Goal: Navigation & Orientation: Find specific page/section

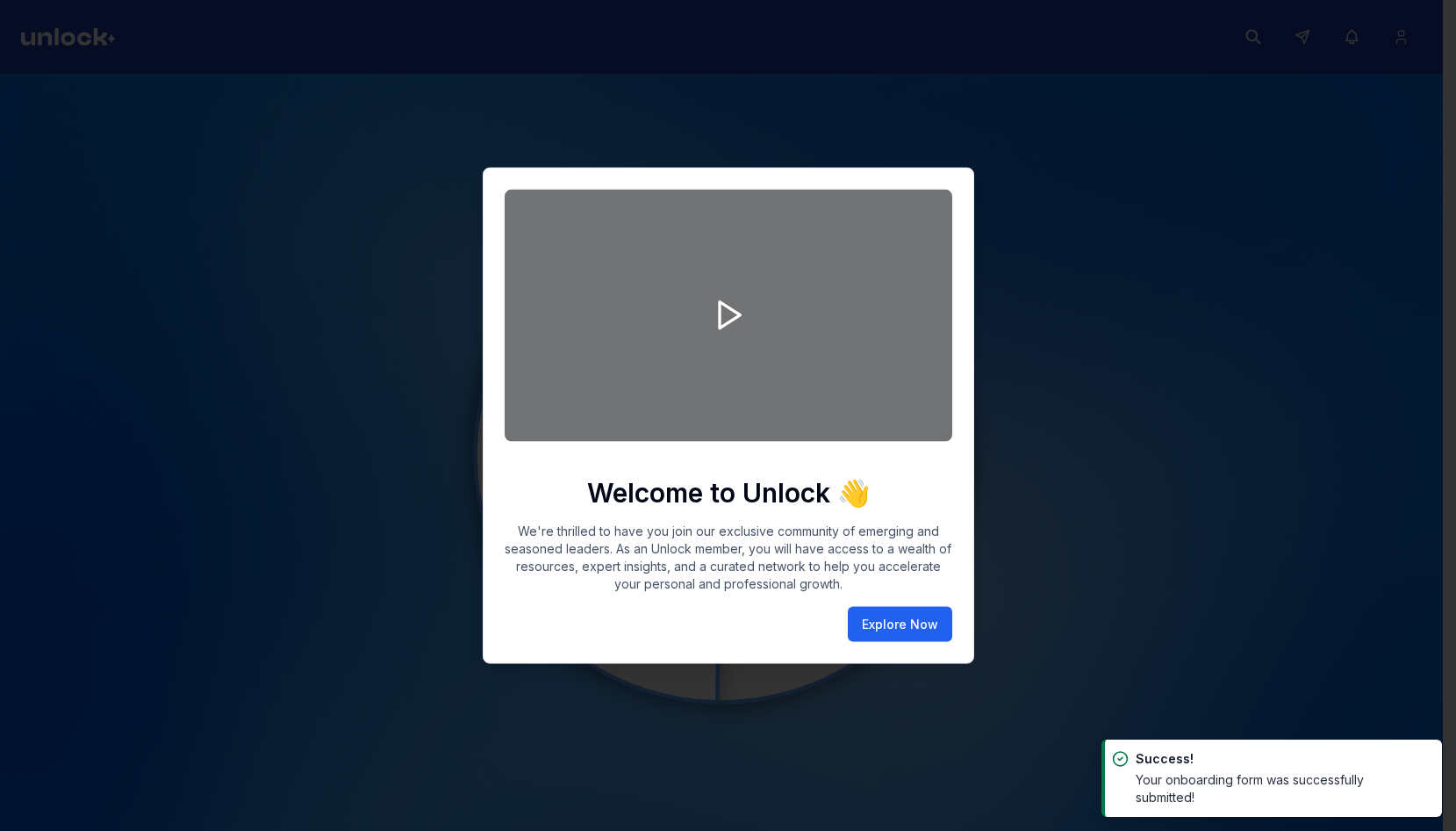
click at [928, 640] on button "Explore Now" at bounding box center [899, 623] width 105 height 35
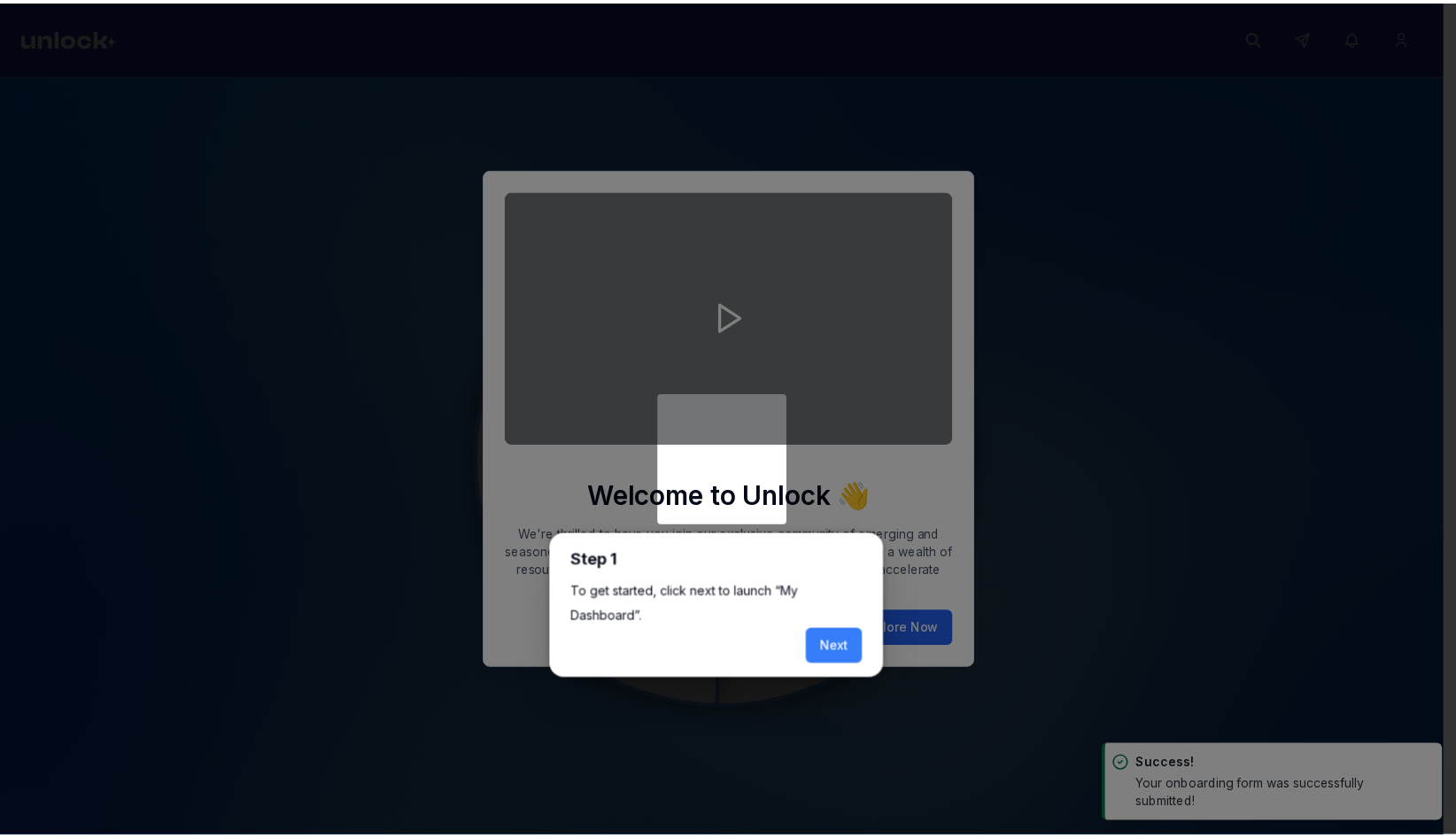
scroll to position [7, 0]
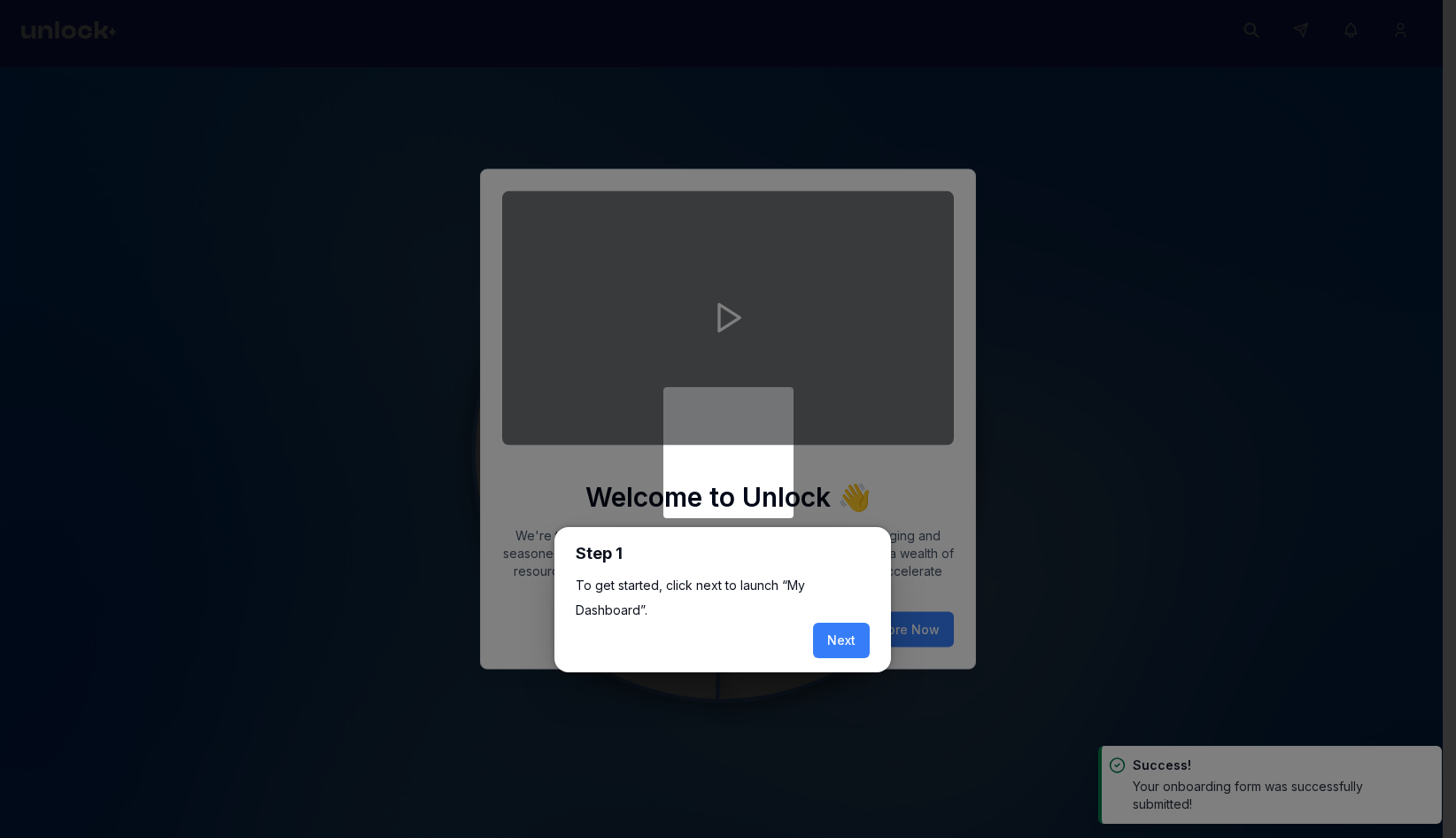
click at [936, 639] on div at bounding box center [721, 415] width 1443 height 844
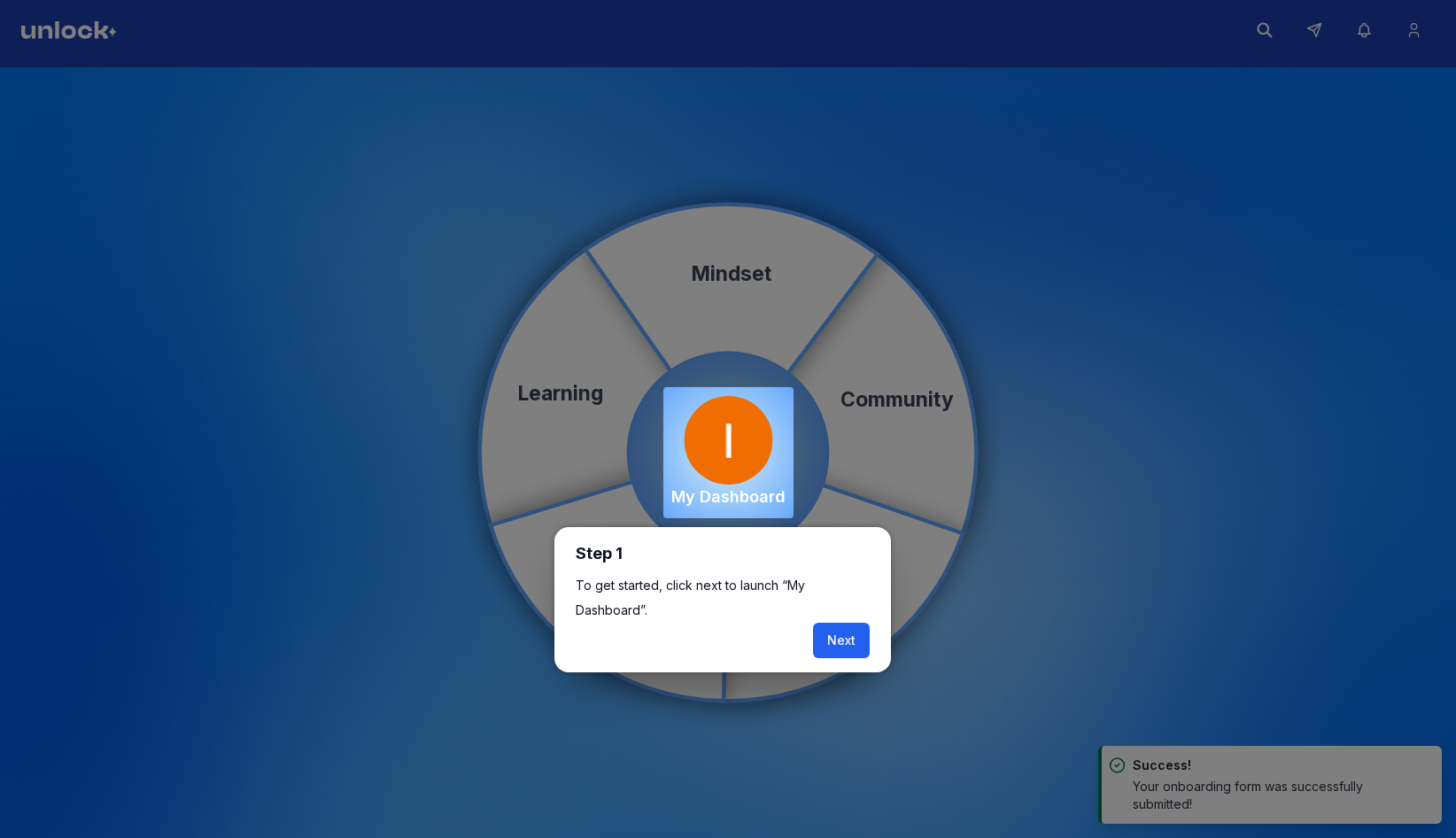
drag, startPoint x: 869, startPoint y: 632, endPoint x: 858, endPoint y: 637, distance: 12.1
click at [867, 633] on div "Step 1 To get started, click next to launch “My Dashboard”. Next" at bounding box center [723, 599] width 337 height 145
click at [854, 641] on button "Next" at bounding box center [842, 640] width 57 height 36
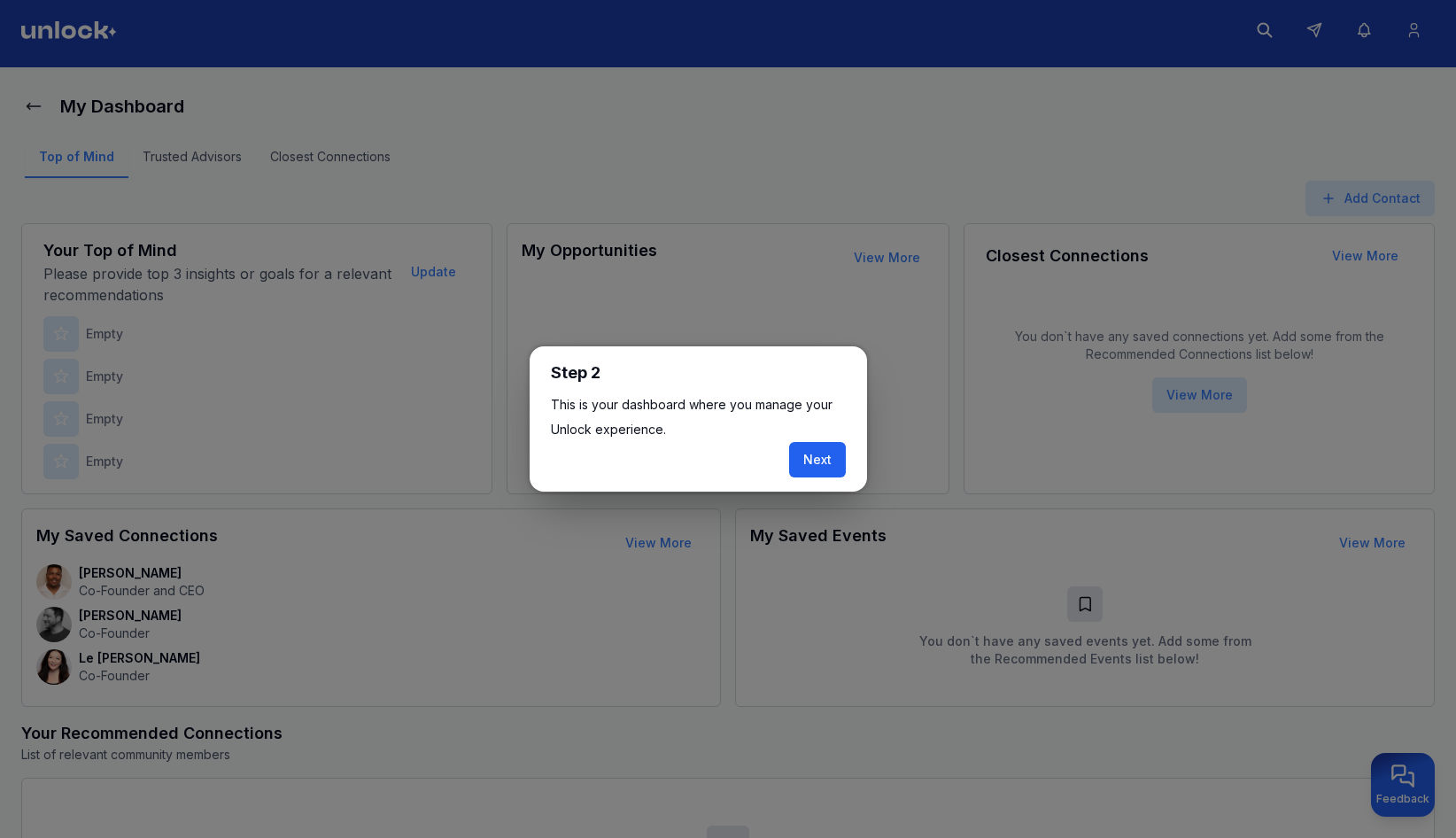
click at [801, 443] on button "Next" at bounding box center [818, 459] width 57 height 36
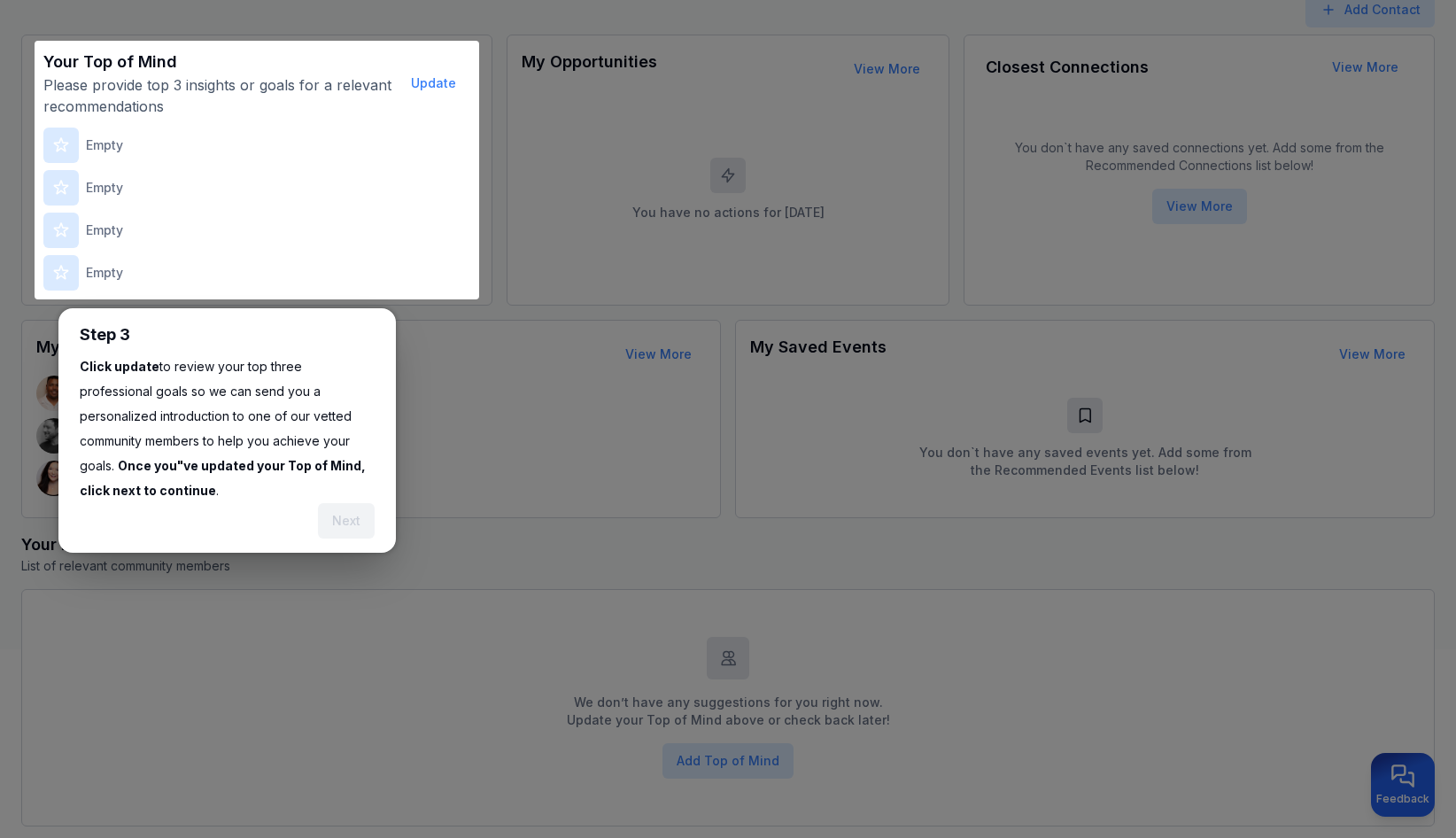
scroll to position [219, 0]
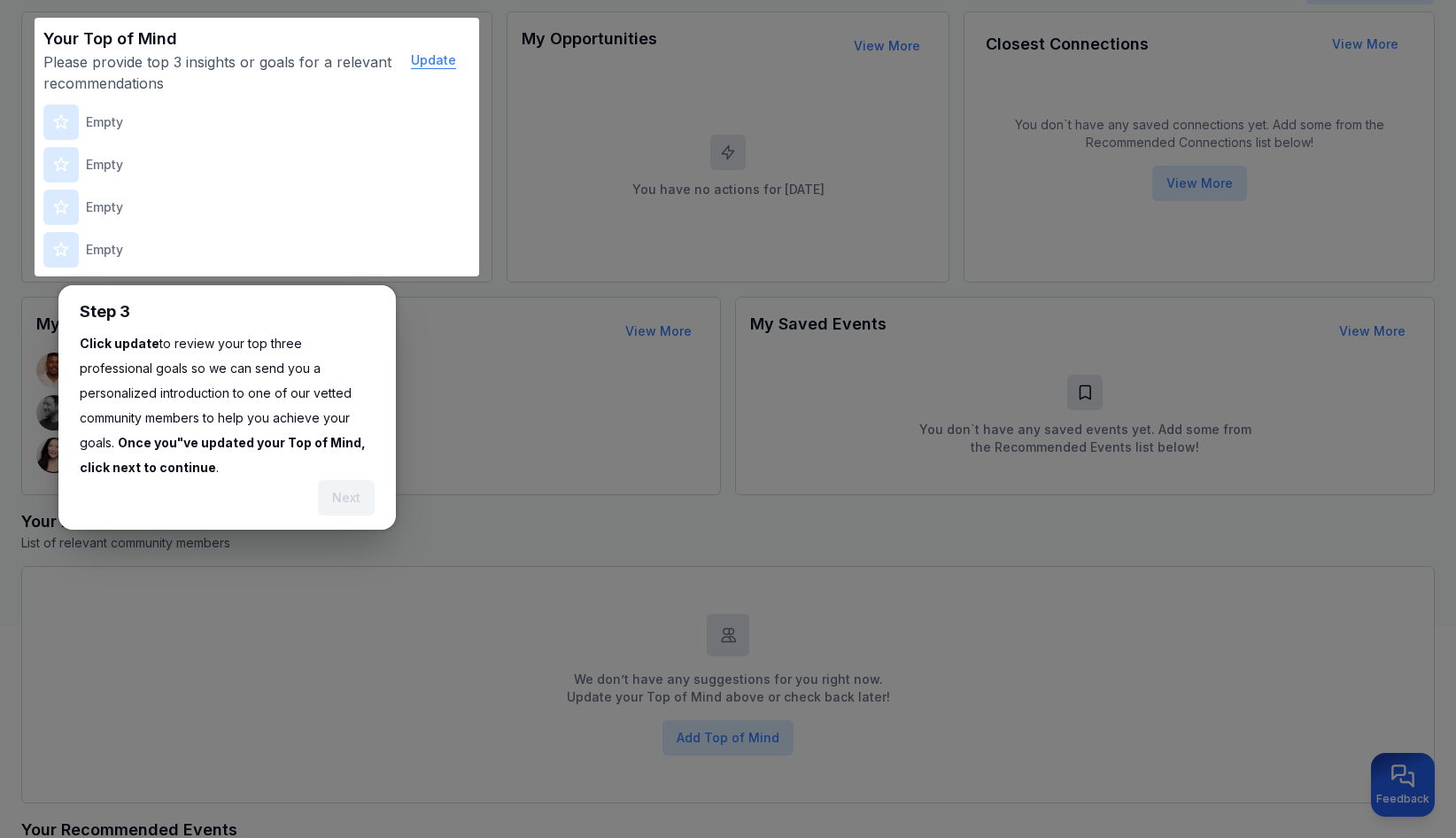
click at [430, 50] on button "Update" at bounding box center [433, 60] width 74 height 36
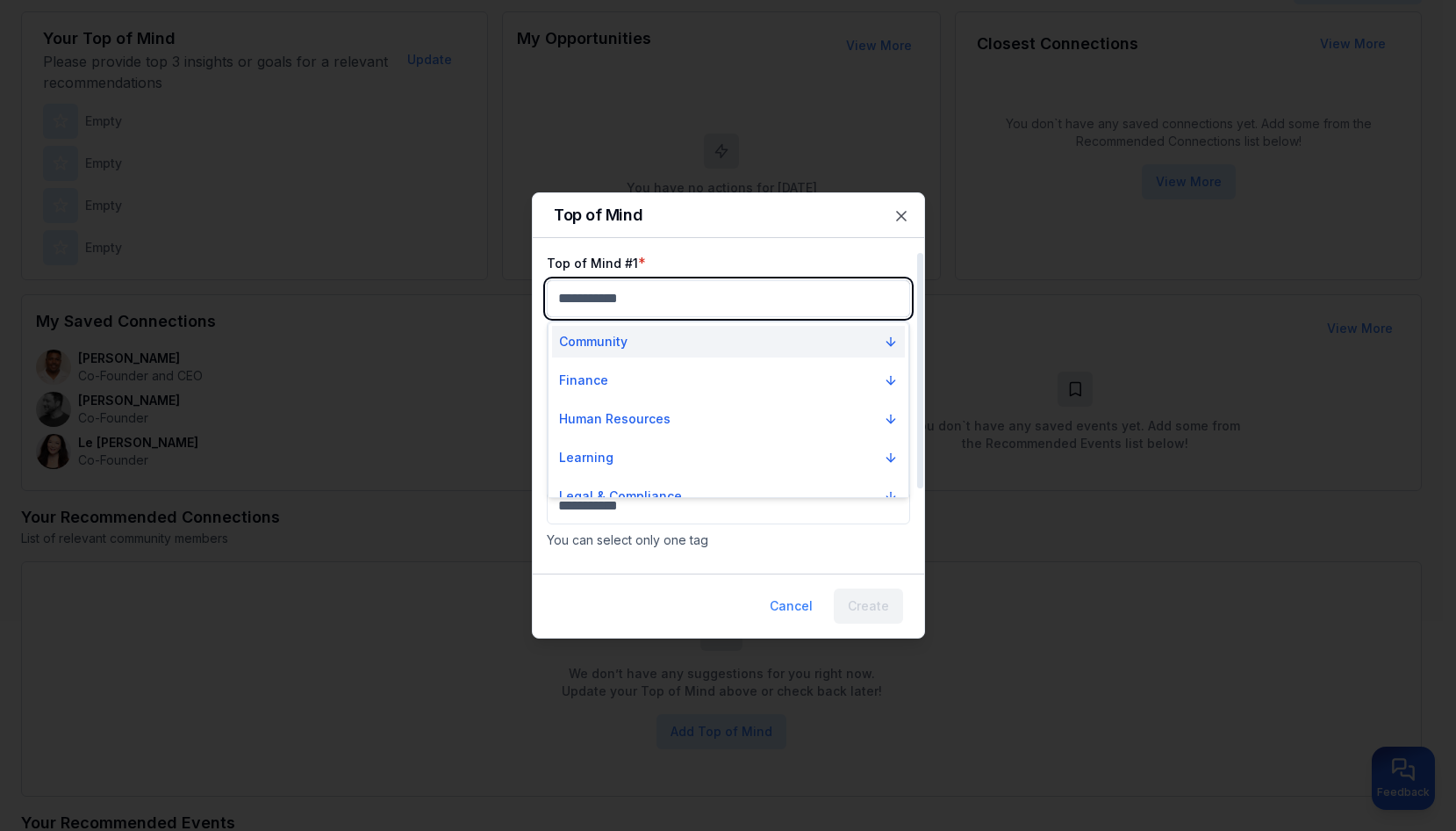
drag, startPoint x: 607, startPoint y: 299, endPoint x: 596, endPoint y: 326, distance: 29.2
click at [607, 300] on body "My Dashboard Top of Mind Trusted Advisors Closest Connections Add Contact Your …" at bounding box center [721, 198] width 1443 height 831
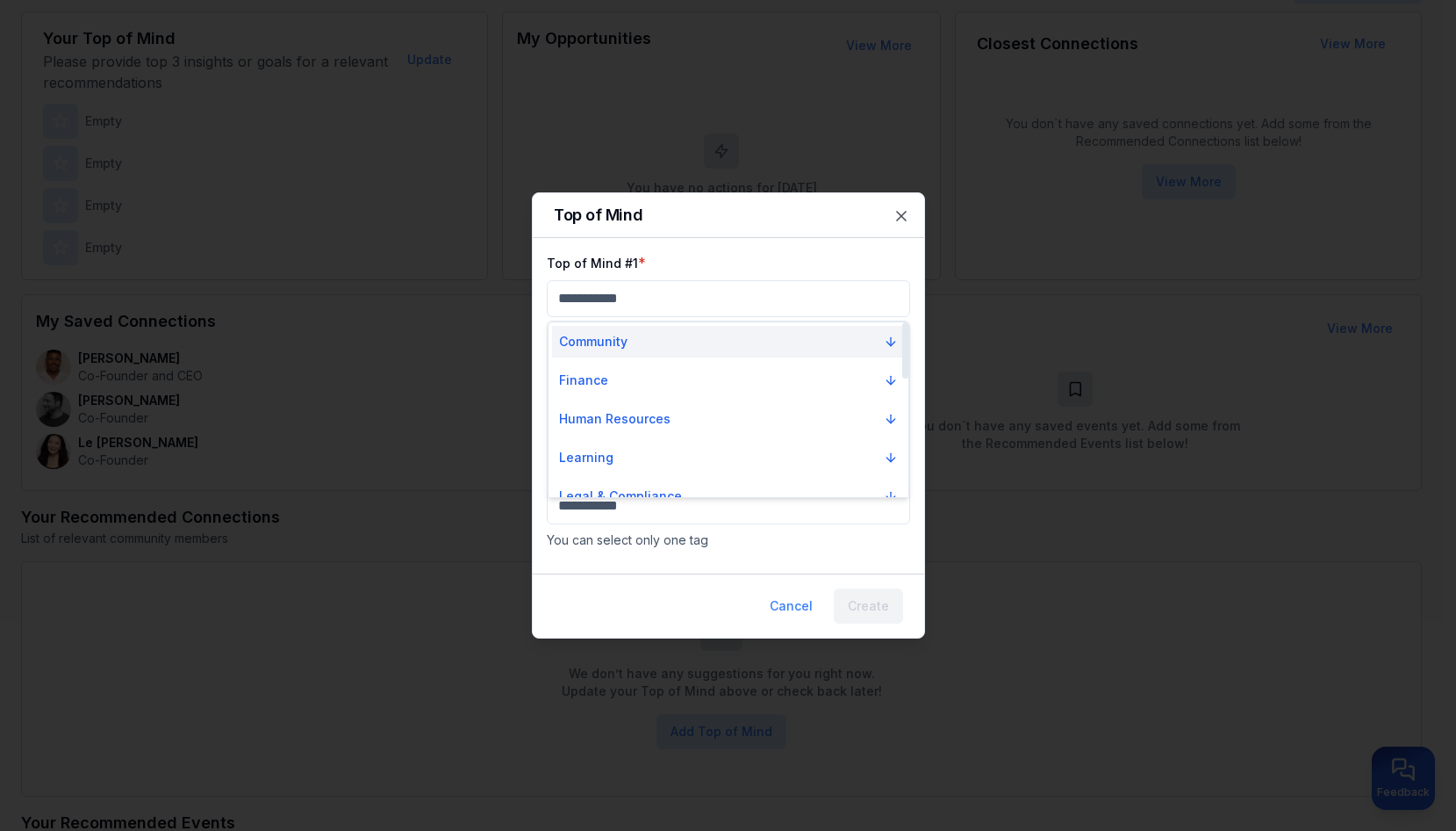
click at [602, 343] on p "Community" at bounding box center [594, 342] width 69 height 18
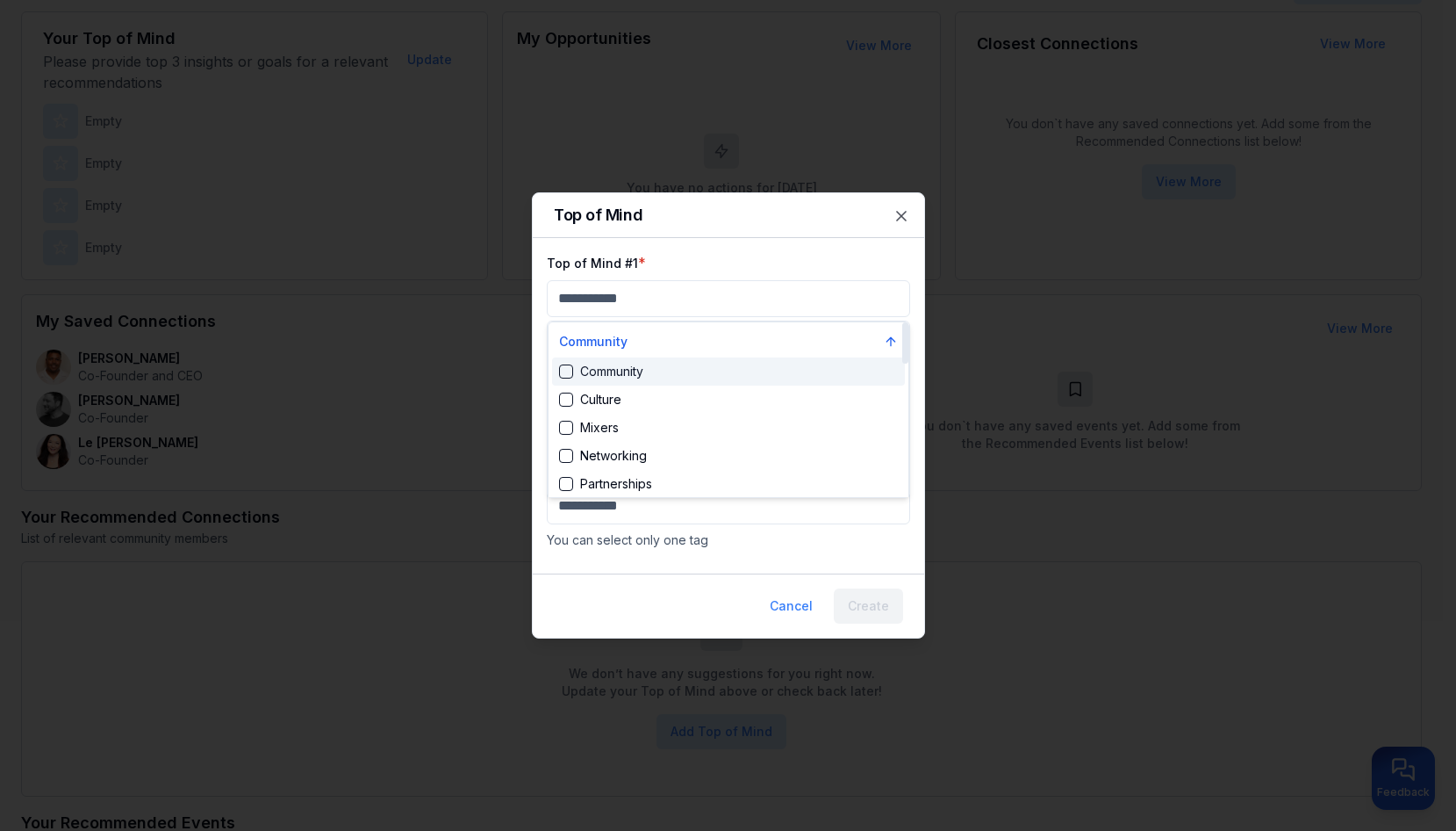
click at [611, 370] on div "Community" at bounding box center [602, 371] width 85 height 18
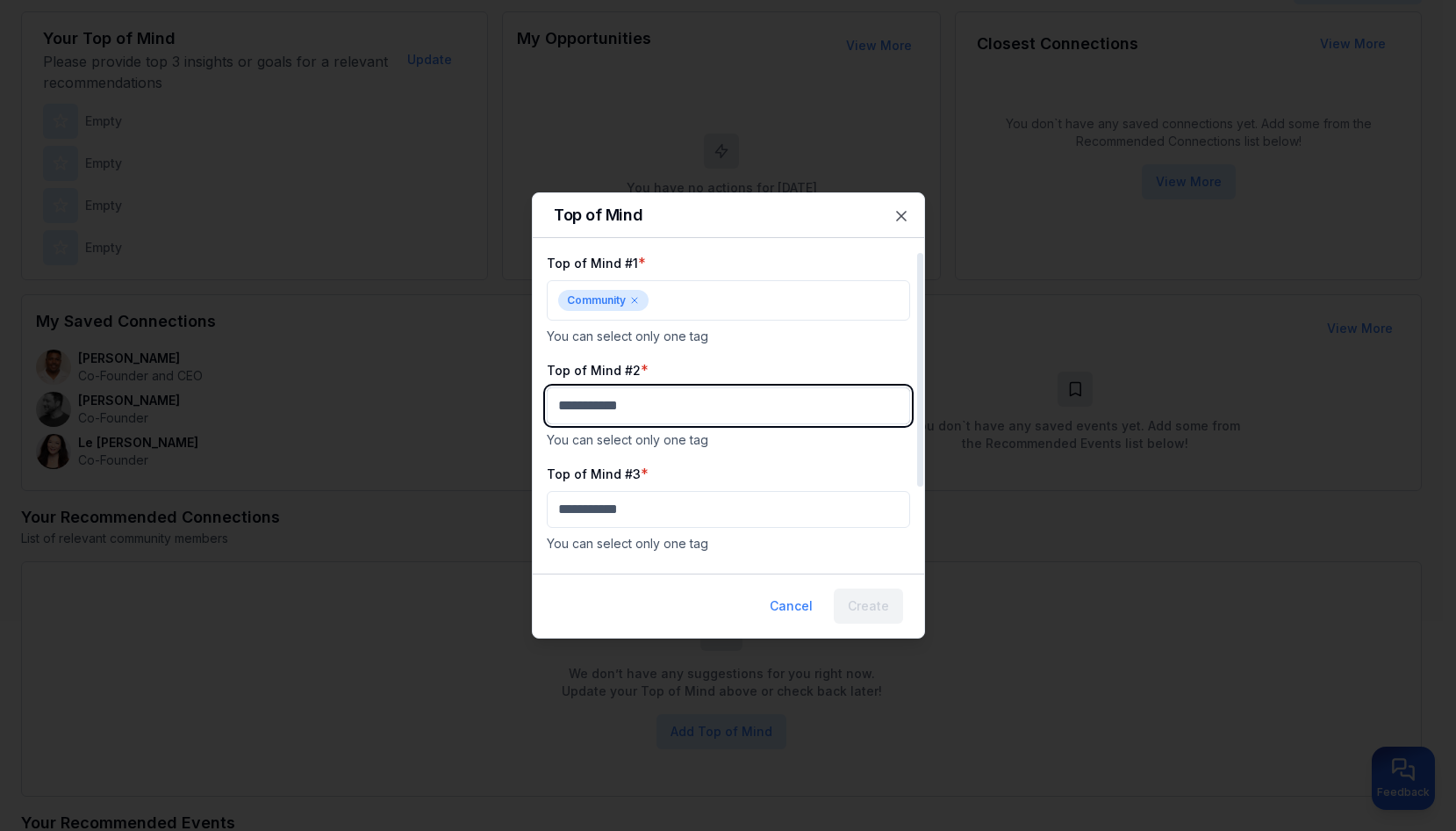
click at [626, 403] on body "My Dashboard Top of Mind Trusted Advisors Closest Connections Add Contact Your …" at bounding box center [721, 198] width 1443 height 831
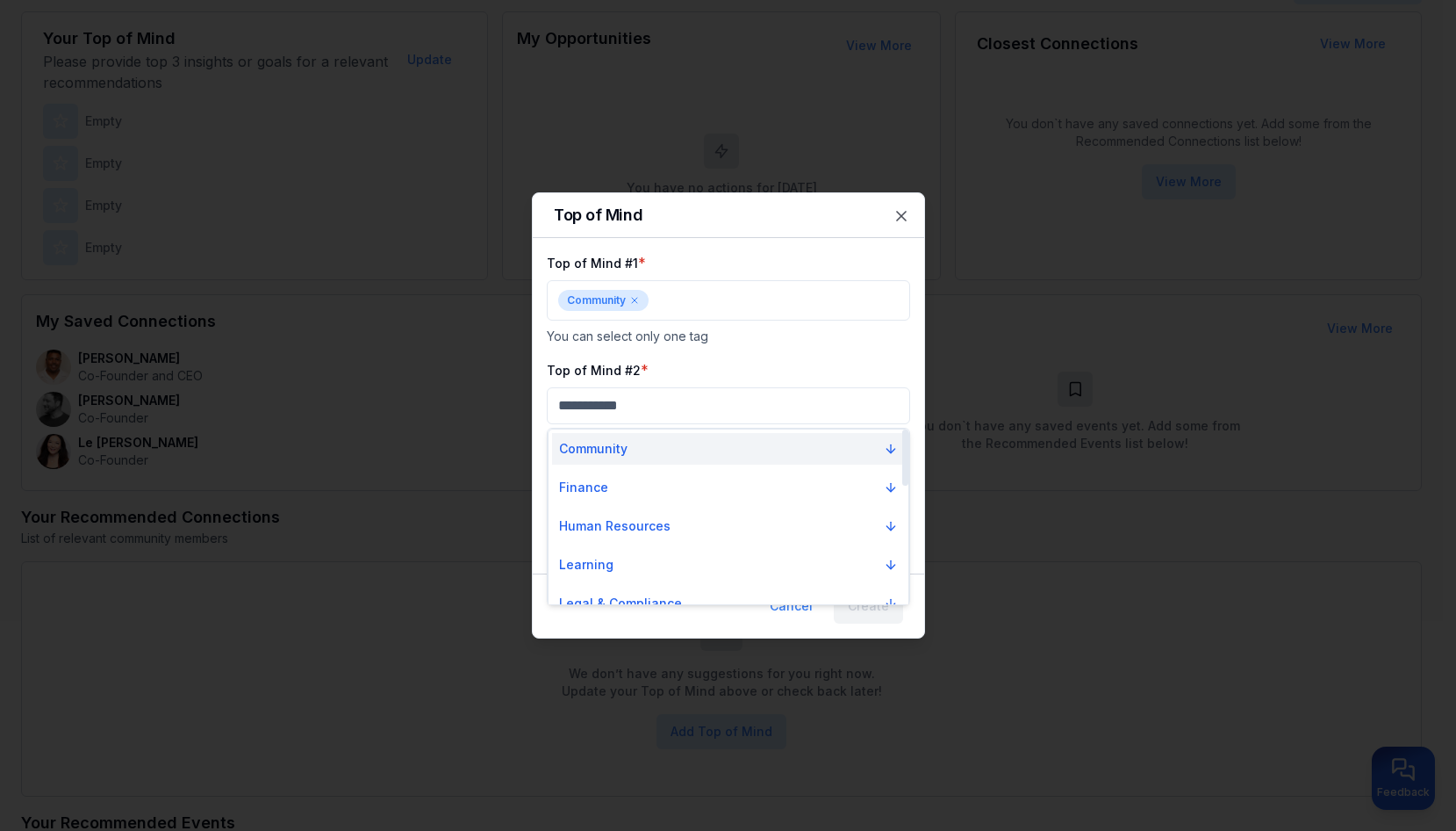
click at [610, 441] on p "Community" at bounding box center [594, 449] width 69 height 18
drag, startPoint x: 600, startPoint y: 473, endPoint x: 614, endPoint y: 459, distance: 19.8
click at [601, 473] on div "Culture" at bounding box center [590, 479] width 63 height 18
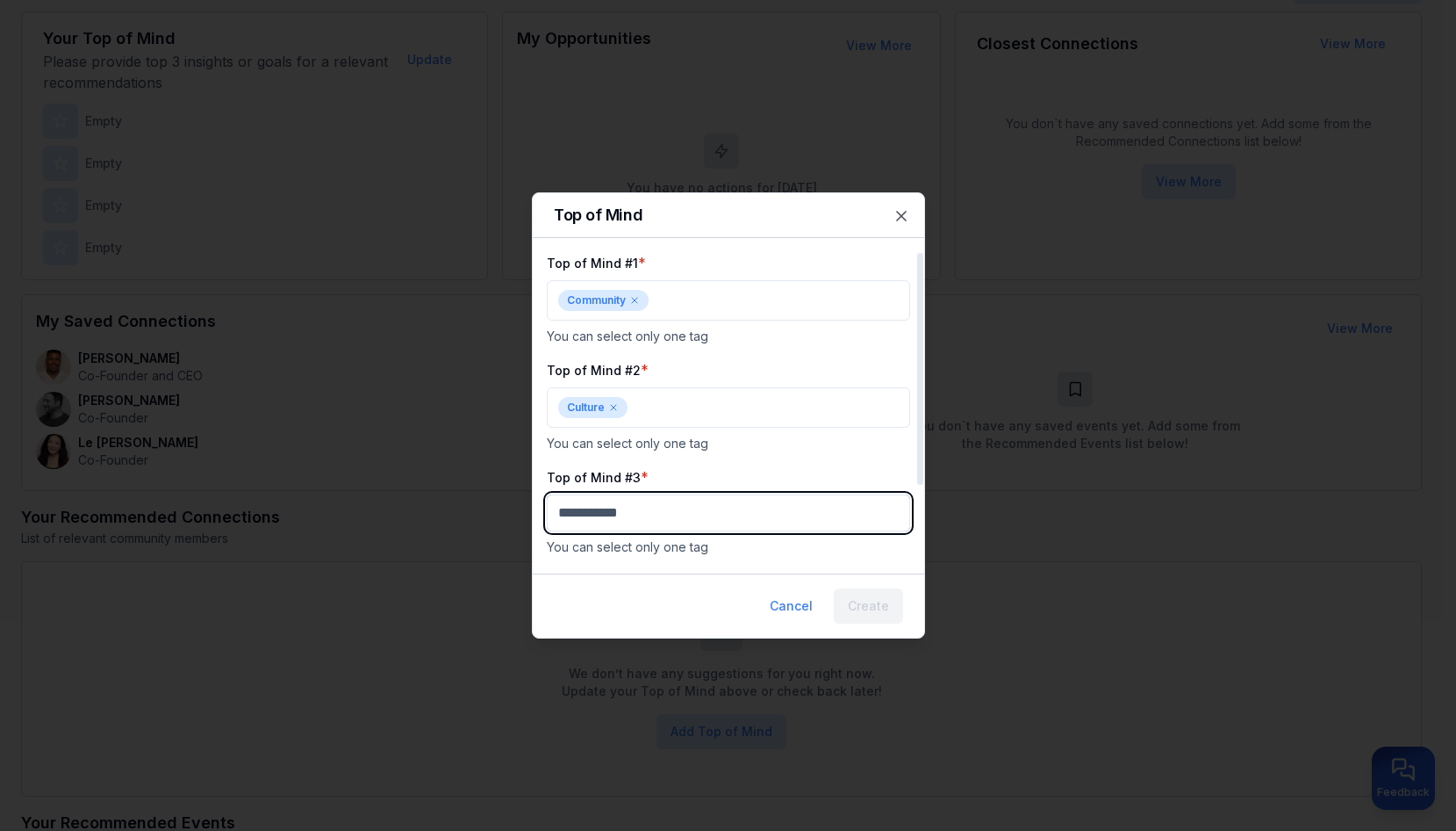
click at [613, 508] on body "My Dashboard Top of Mind Trusted Advisors Closest Connections Add Contact Your …" at bounding box center [721, 198] width 1443 height 831
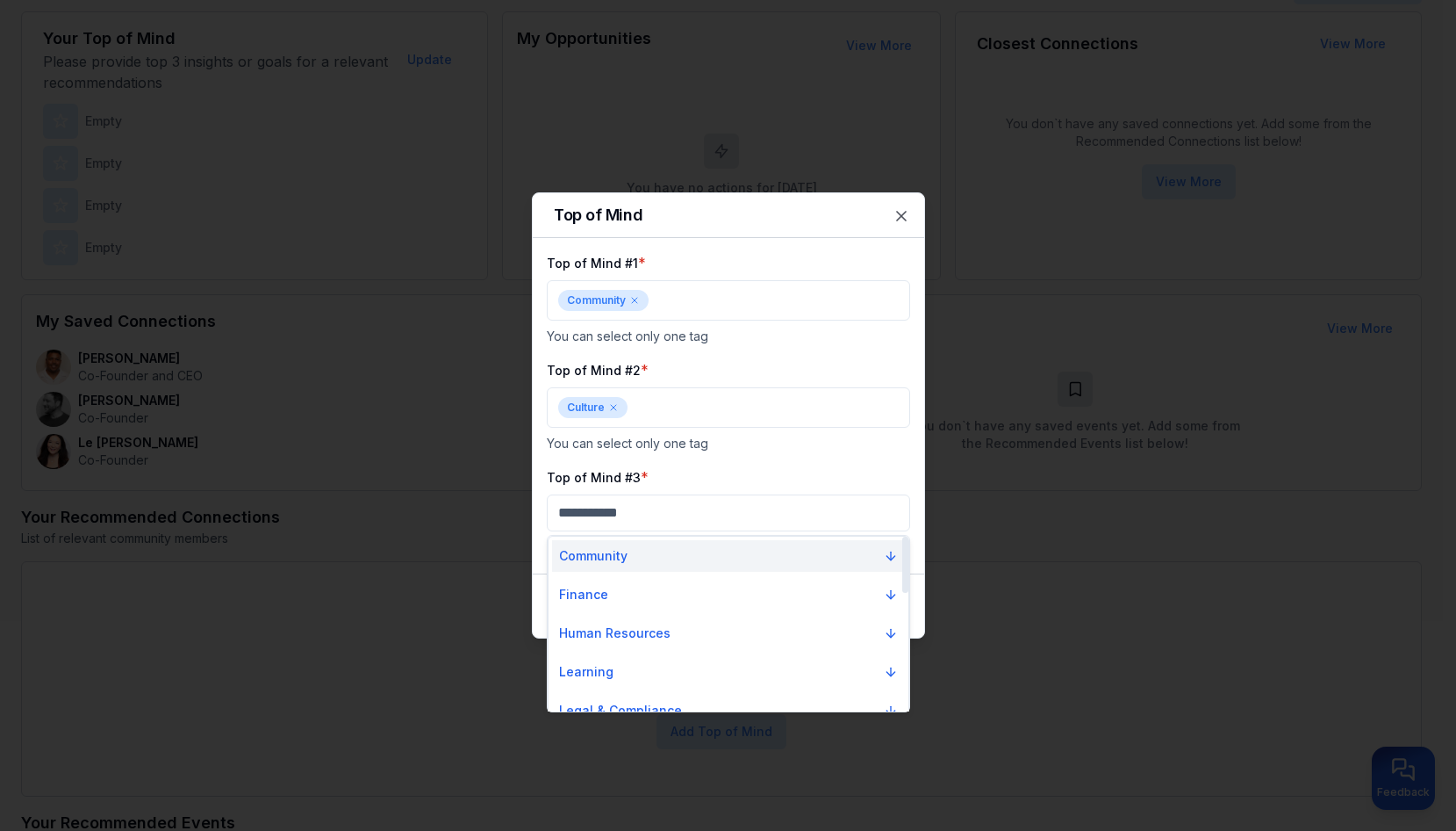
click at [618, 561] on p "Community" at bounding box center [594, 556] width 69 height 18
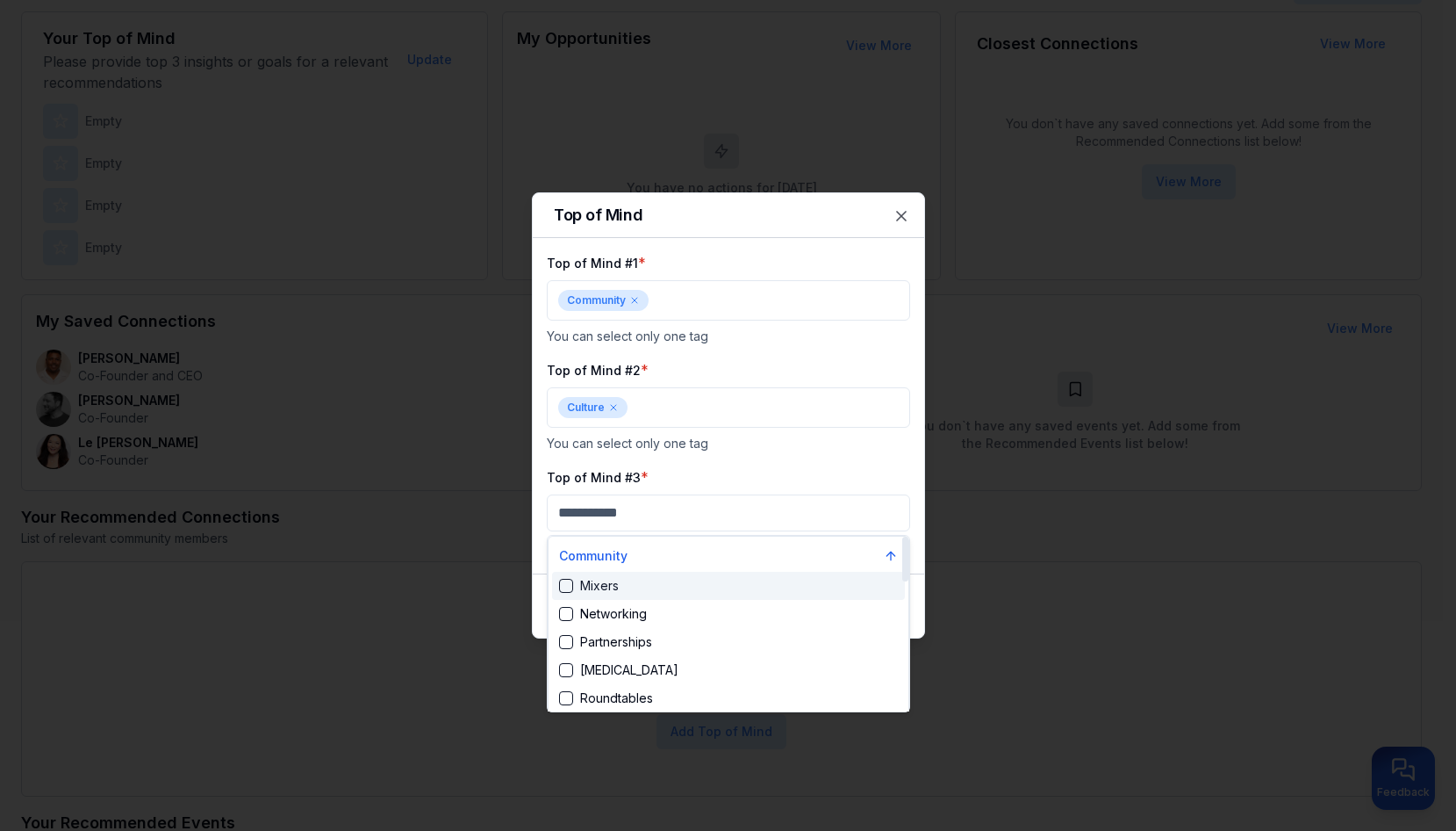
click at [617, 591] on div "Mixers" at bounding box center [589, 586] width 60 height 18
click at [728, 483] on div "Top of Mind #3 * Mixers You can select only one tag" at bounding box center [728, 513] width 363 height 93
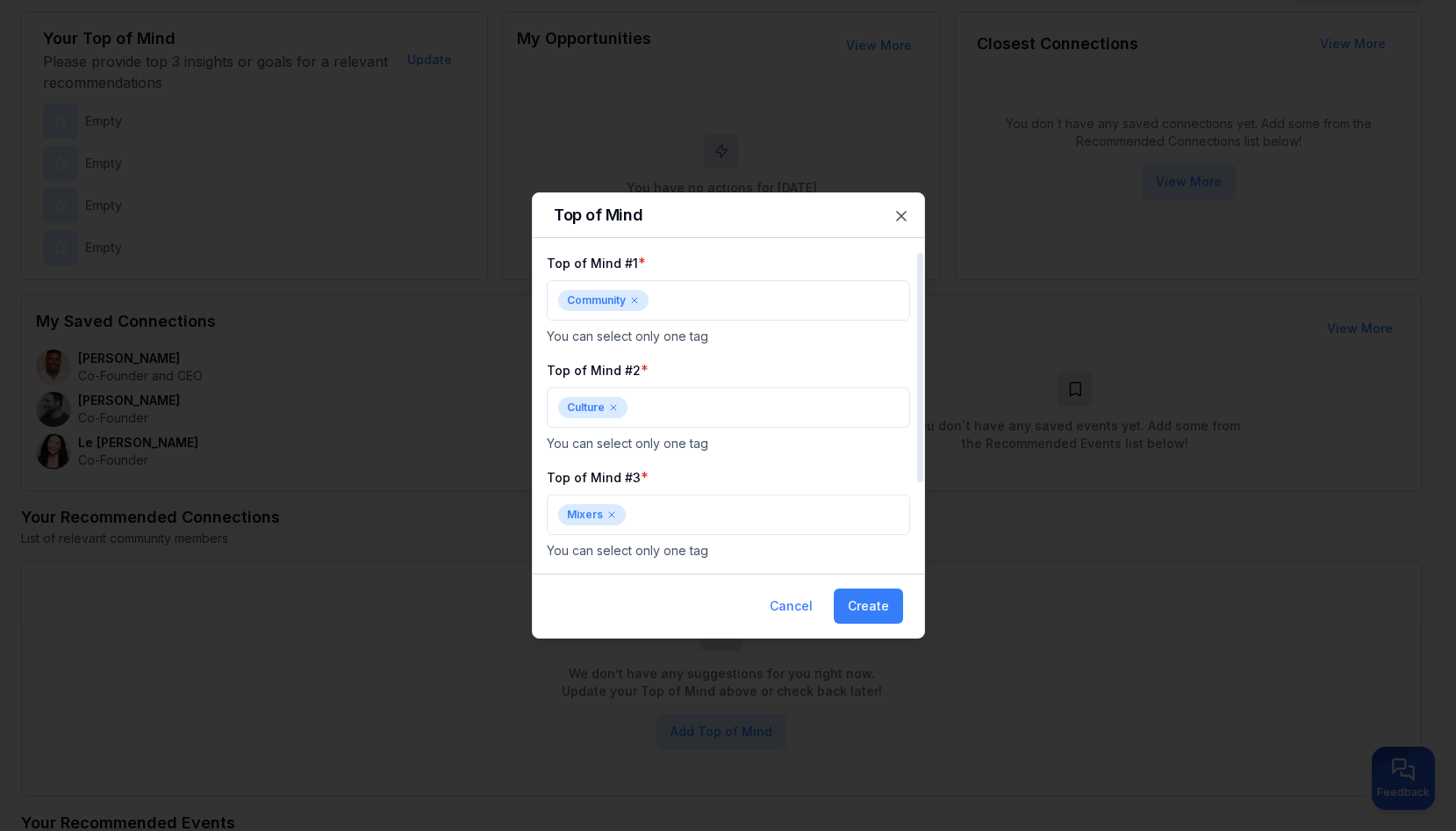
click at [903, 613] on div "Cancel Create" at bounding box center [728, 605] width 391 height 64
click at [885, 604] on button "Create" at bounding box center [868, 606] width 70 height 35
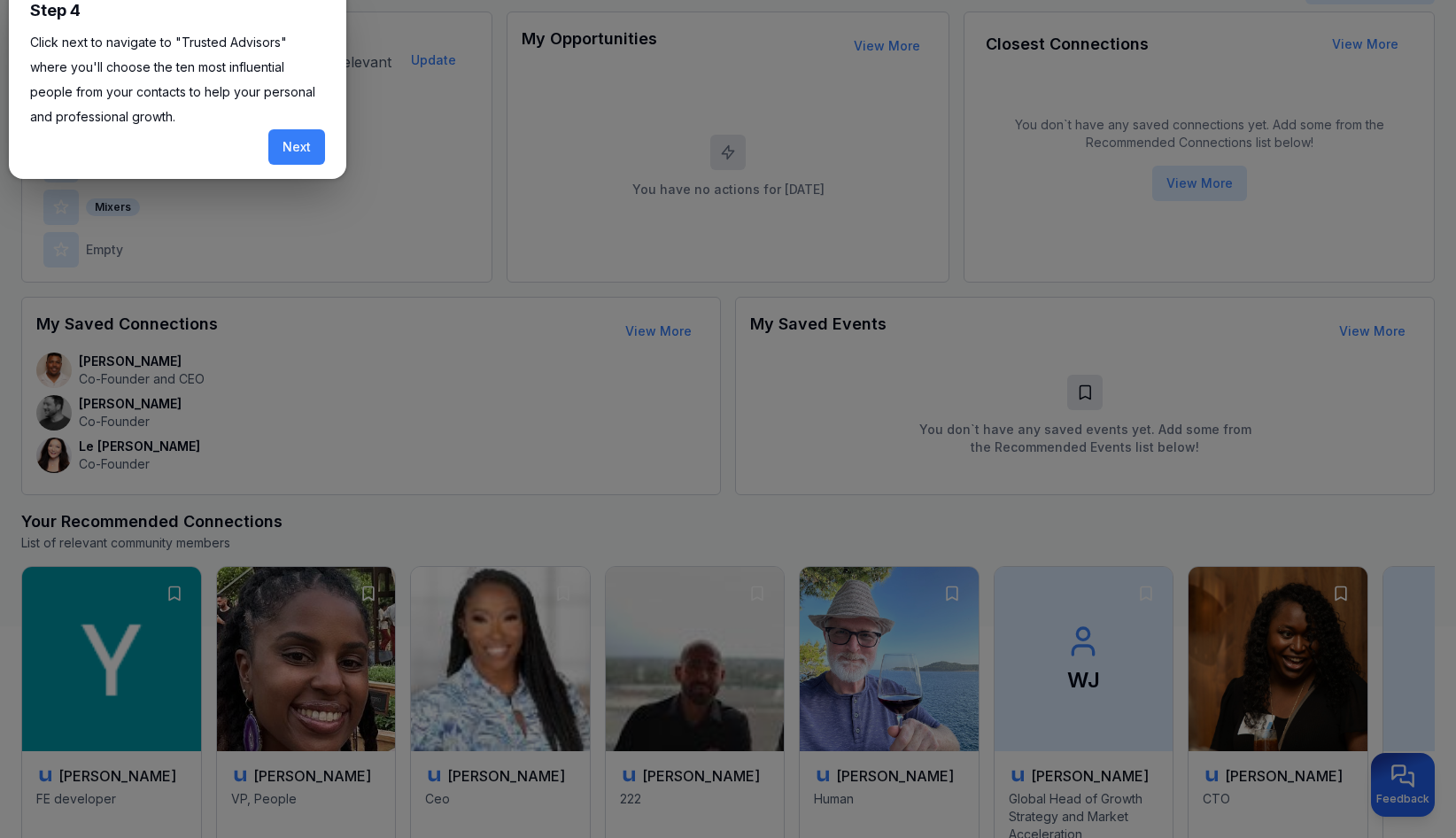
click at [288, 151] on button "Next" at bounding box center [297, 147] width 57 height 36
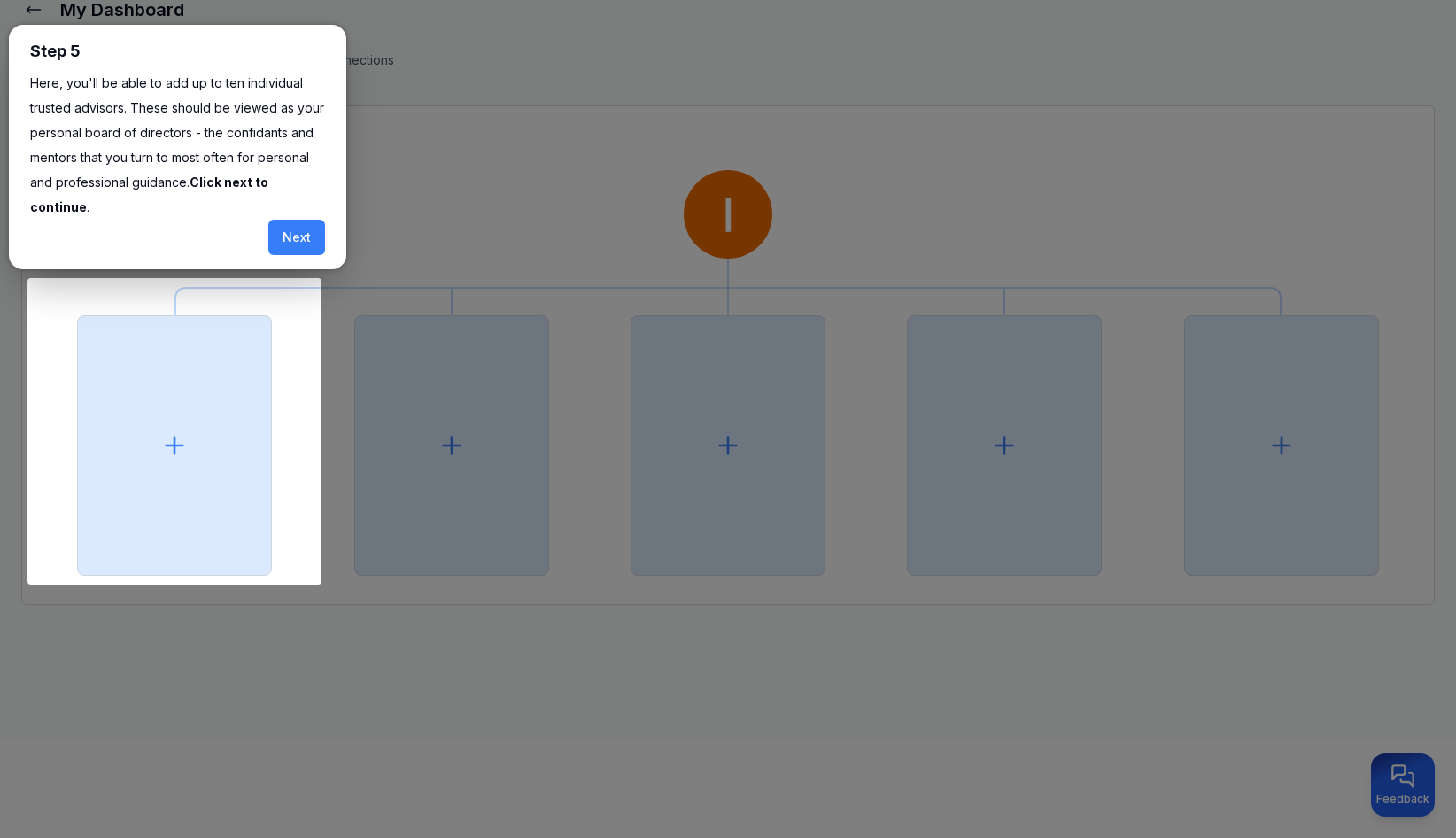
click at [298, 237] on button "Next" at bounding box center [297, 237] width 57 height 36
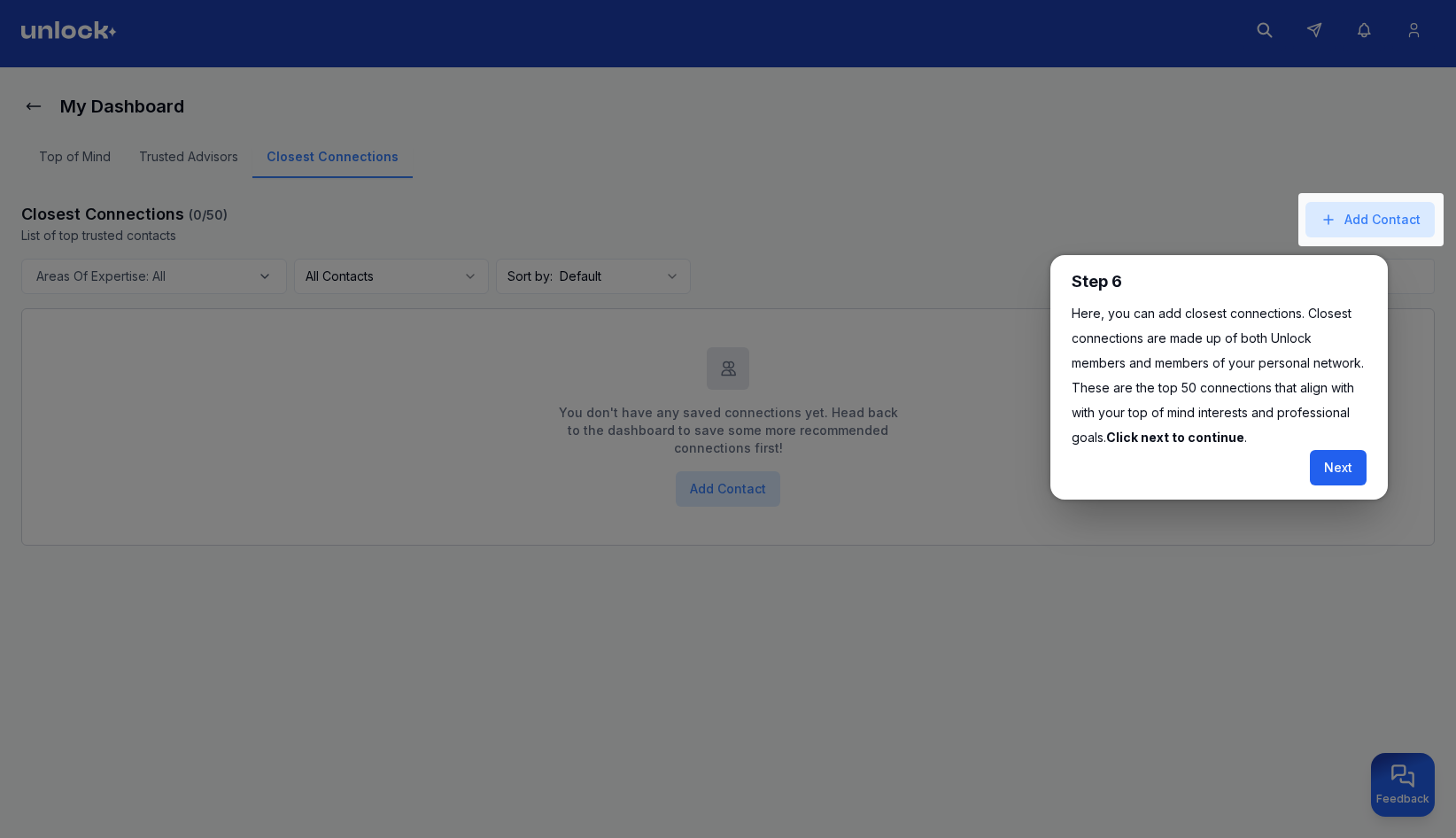
click at [1344, 471] on button "Next" at bounding box center [1339, 467] width 57 height 36
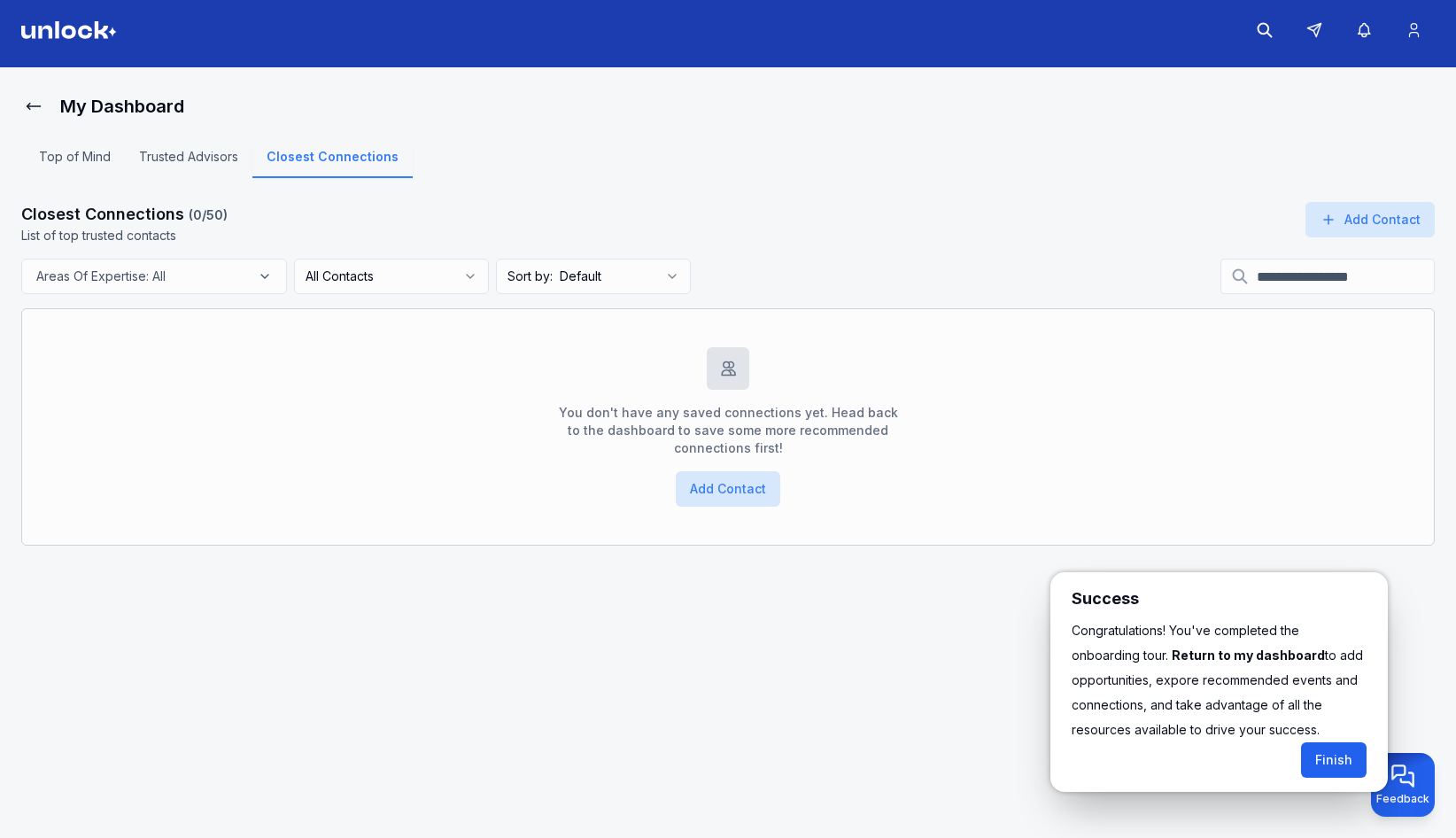
click at [1320, 755] on button "Finish" at bounding box center [1334, 760] width 66 height 36
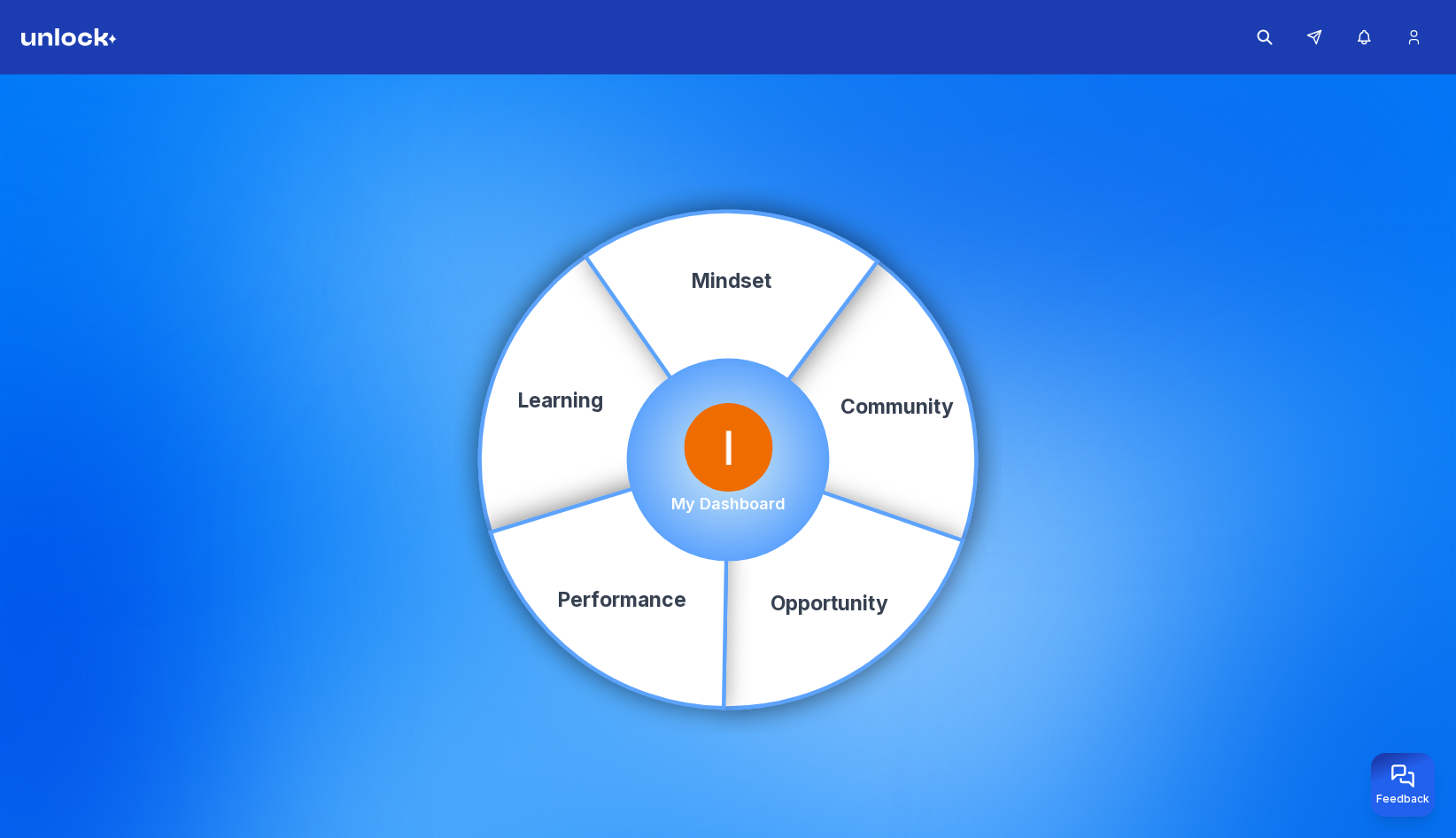
click at [57, 36] on img at bounding box center [69, 37] width 96 height 18
click at [57, 39] on img at bounding box center [69, 37] width 96 height 18
click at [1359, 32] on icon "button" at bounding box center [1364, 37] width 19 height 18
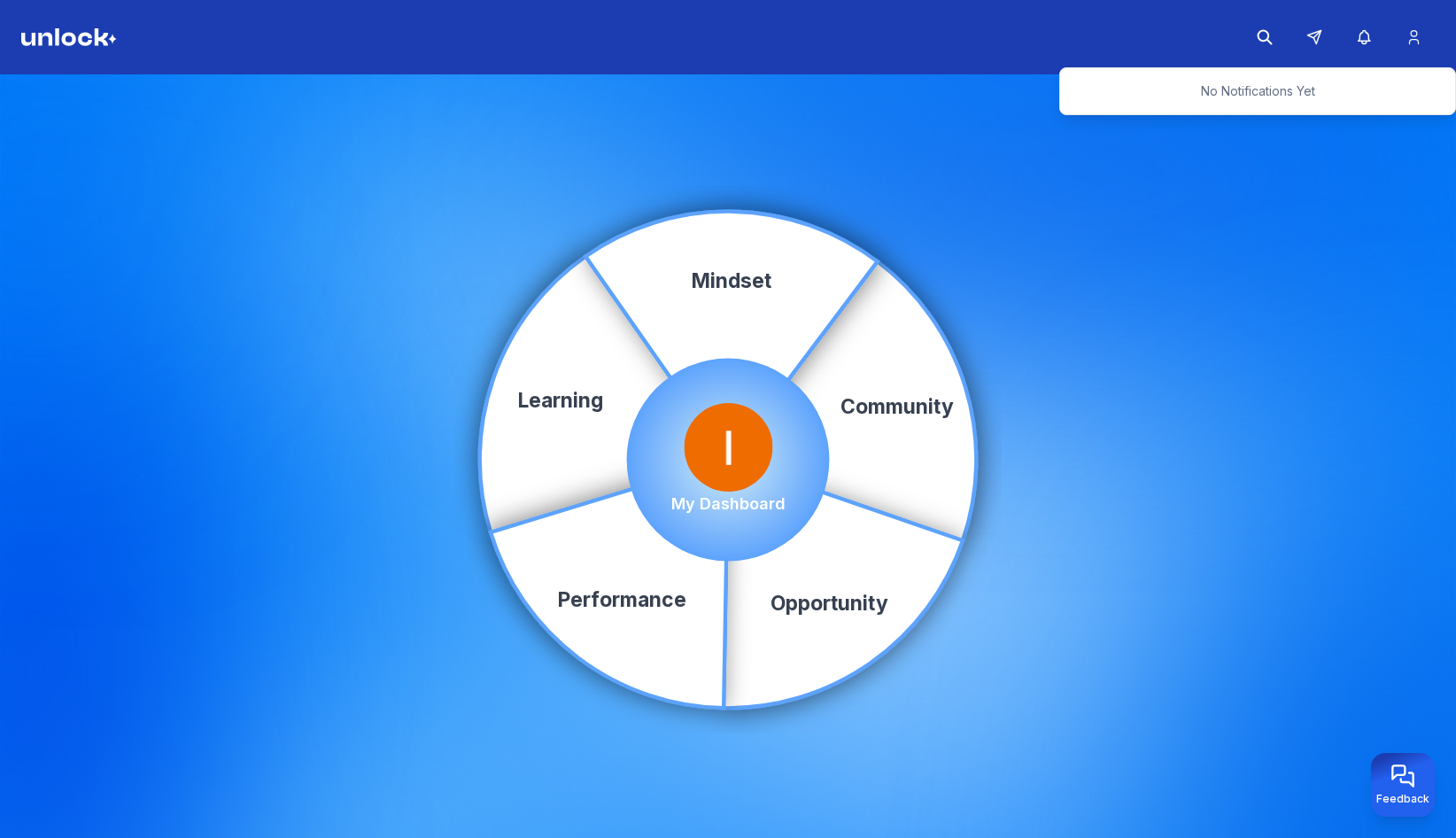
drag, startPoint x: 1027, startPoint y: 144, endPoint x: 1016, endPoint y: 140, distance: 11.7
click at [1028, 144] on div "Community Learning Opportunity Performance Mindset My Dashboard" at bounding box center [728, 459] width 1456 height 770
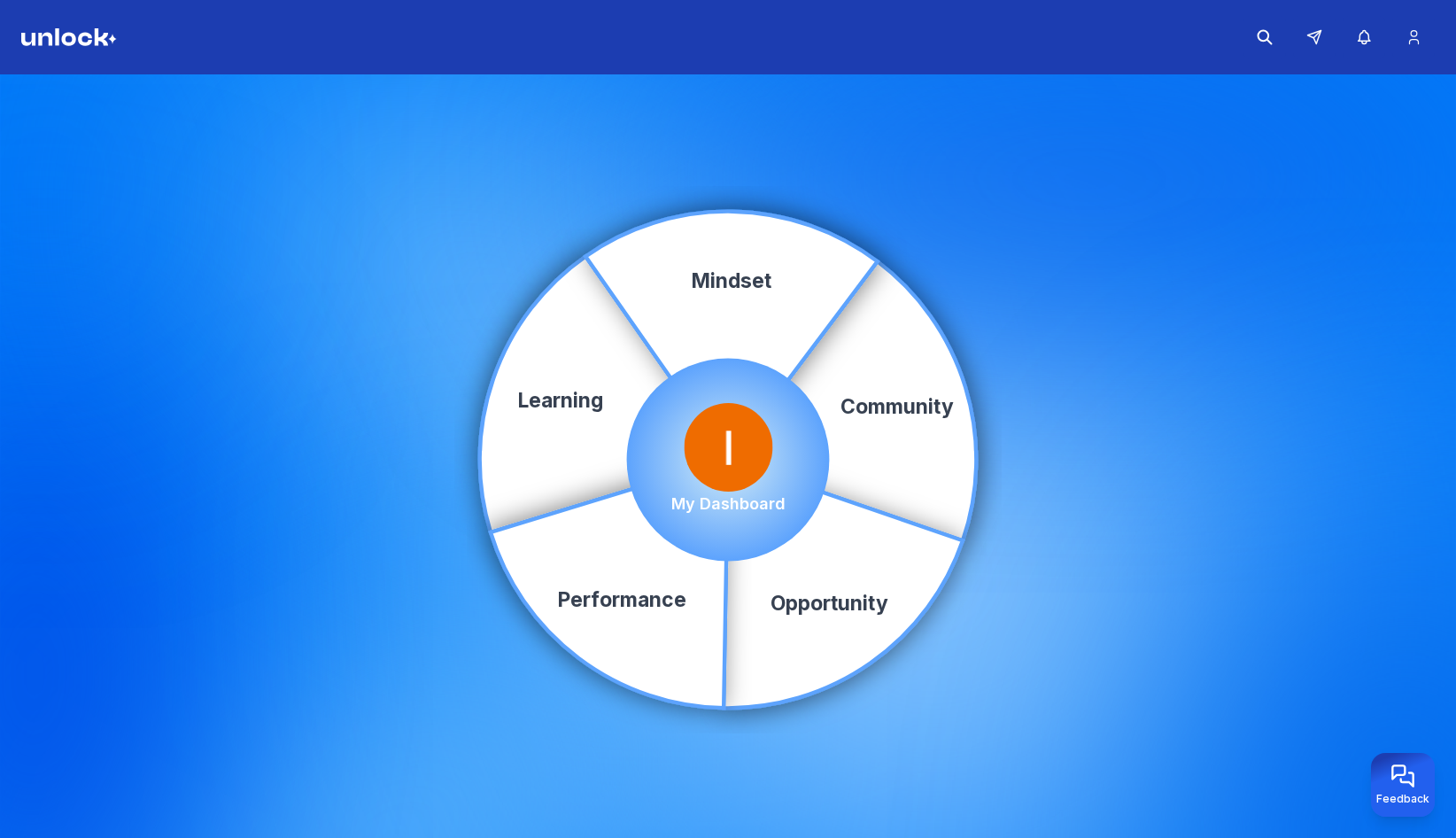
click at [55, 42] on img at bounding box center [69, 37] width 96 height 18
click at [56, 42] on img at bounding box center [69, 37] width 96 height 18
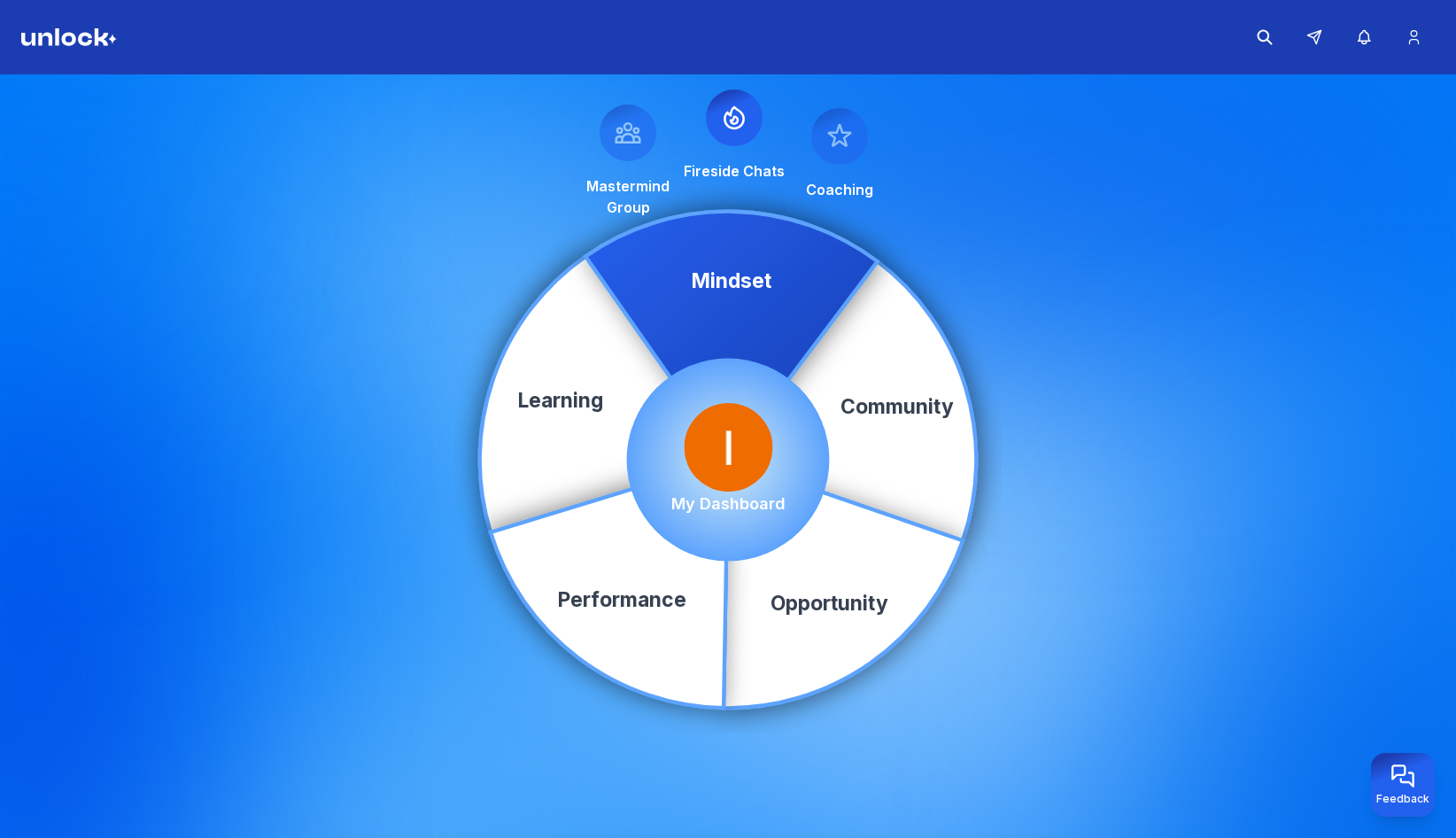
click at [723, 487] on img at bounding box center [728, 447] width 89 height 89
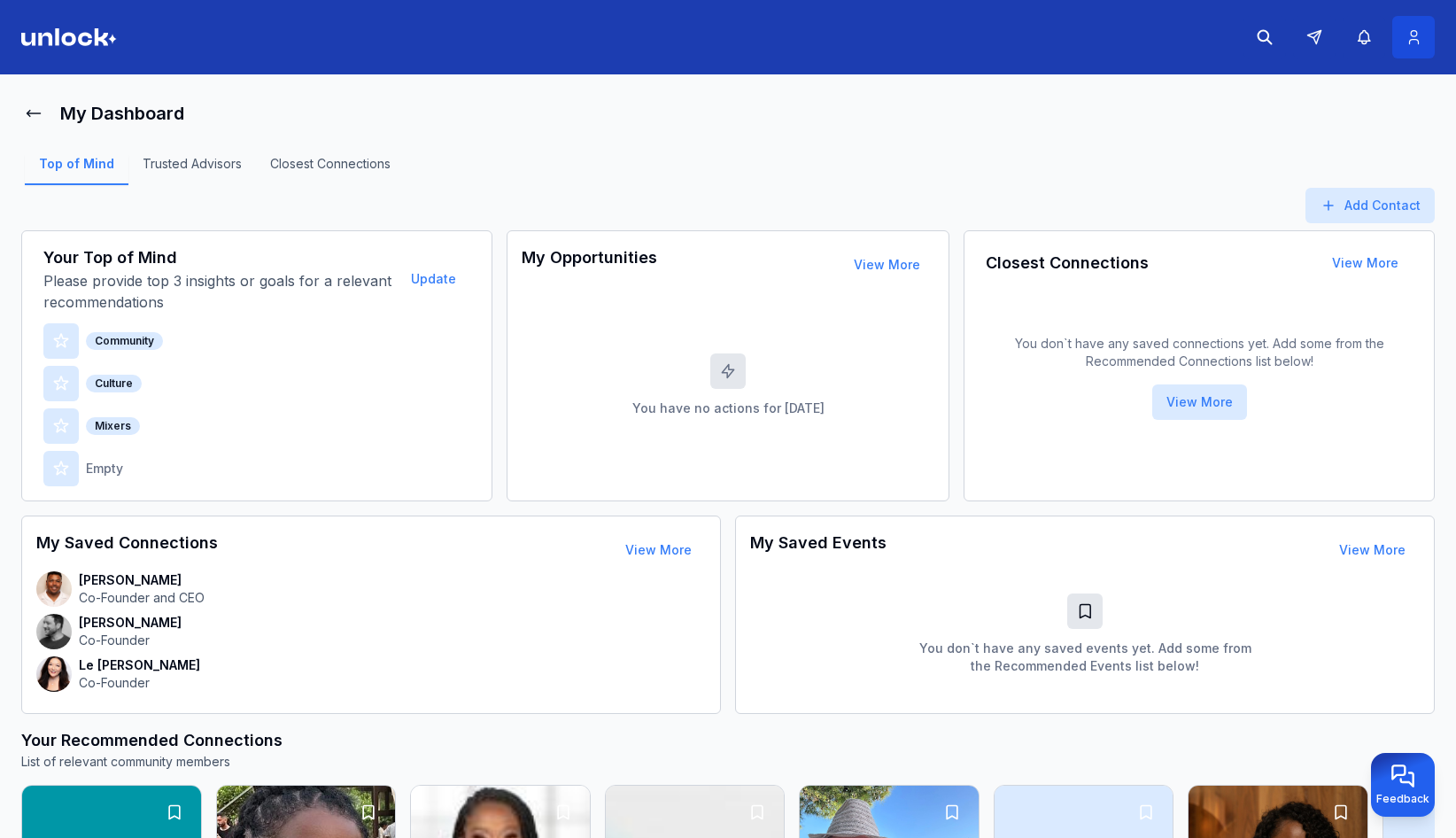
click at [1412, 38] on icon at bounding box center [1413, 37] width 19 height 18
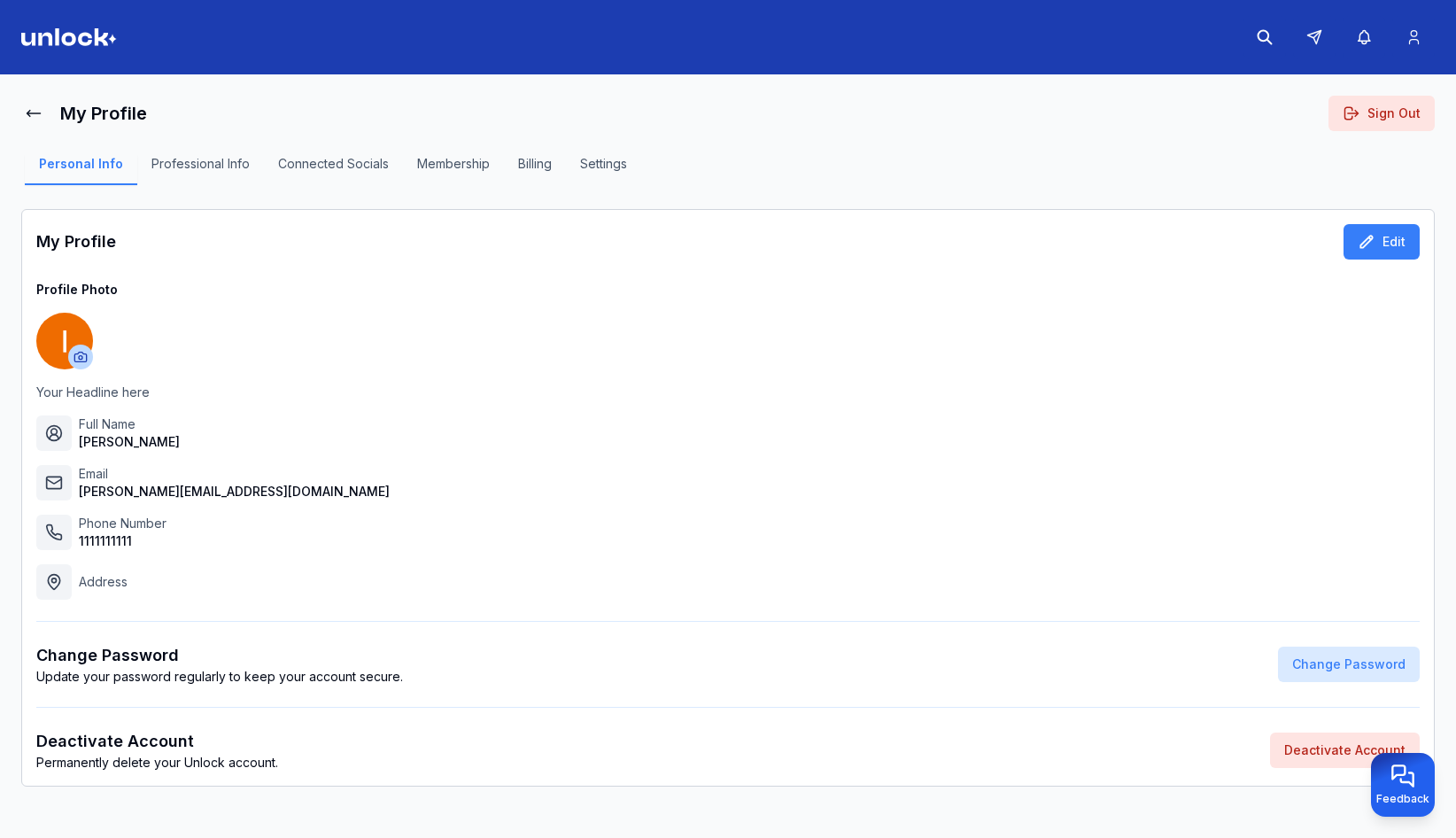
click at [75, 37] on img at bounding box center [69, 37] width 96 height 18
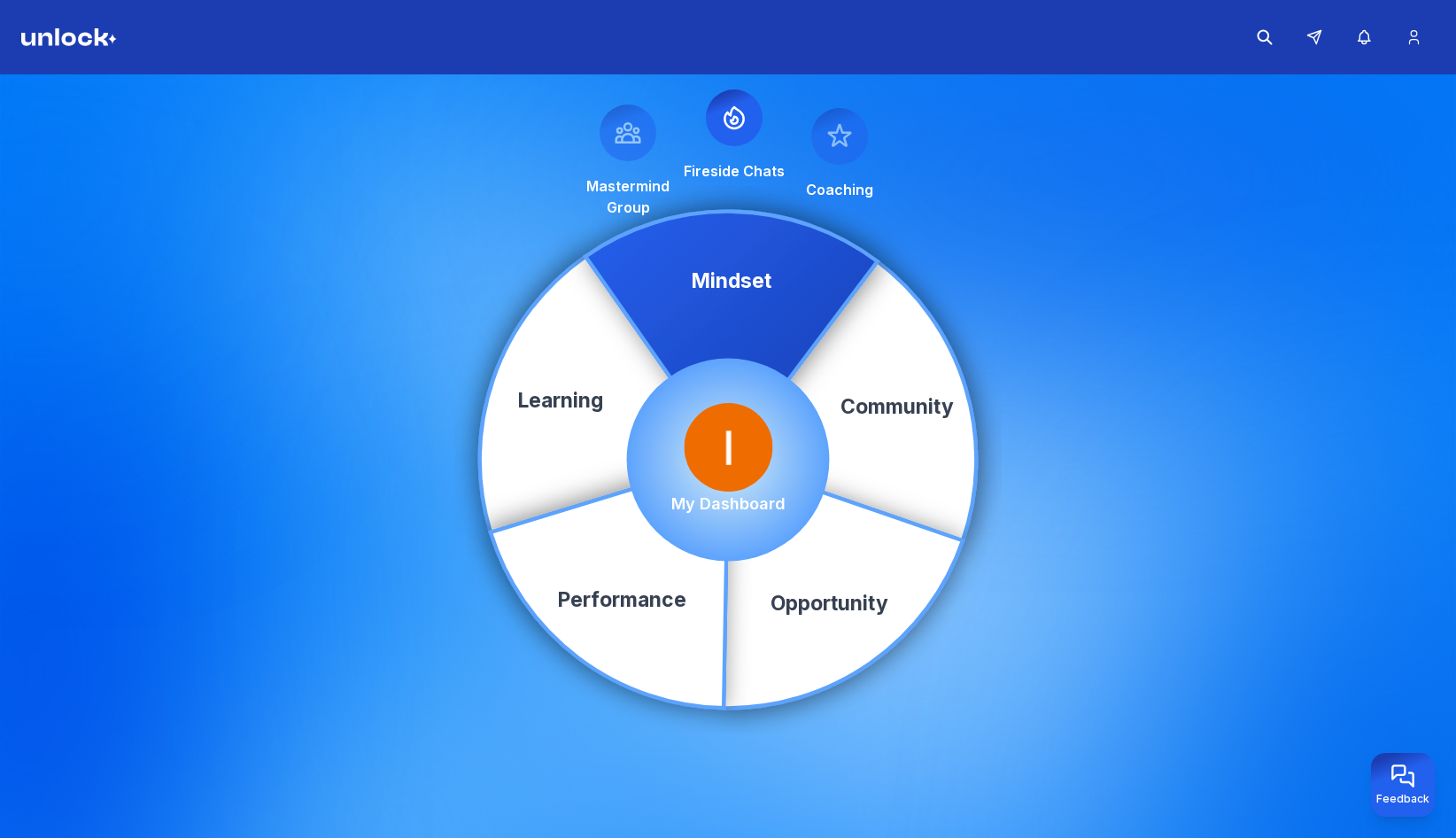
click at [81, 38] on img at bounding box center [69, 37] width 96 height 18
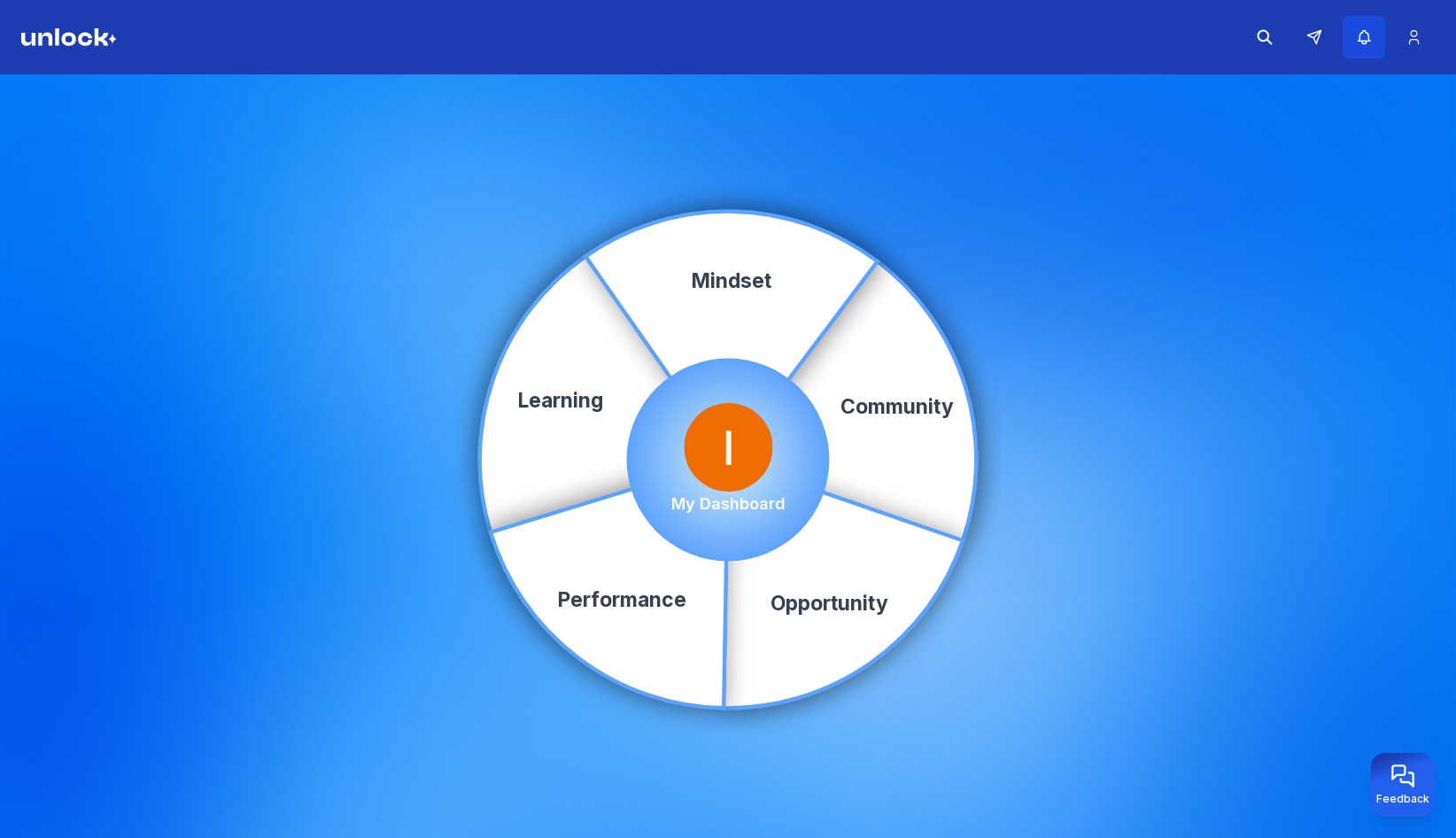
click at [1361, 32] on icon "button" at bounding box center [1364, 37] width 19 height 18
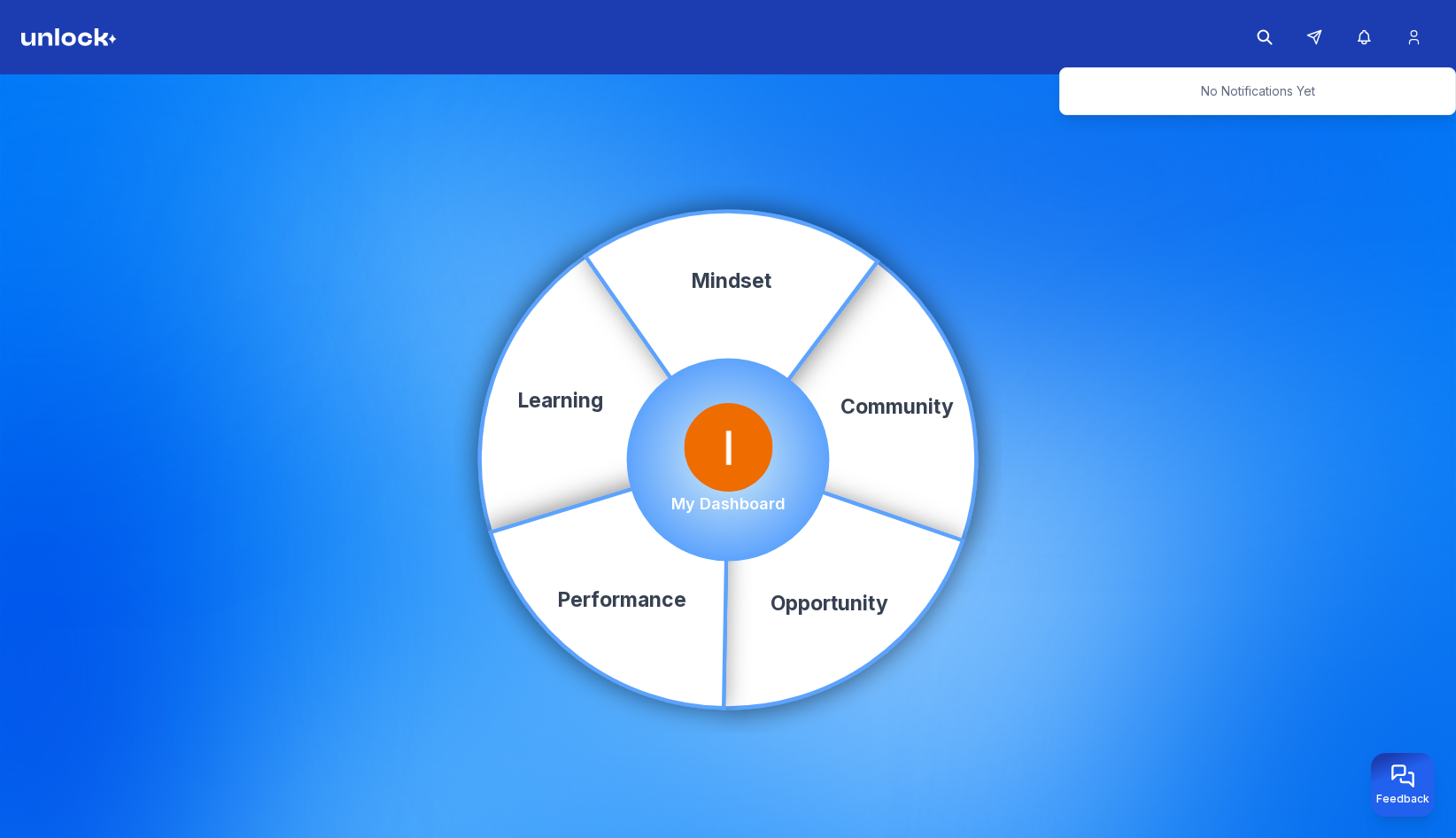
click at [1256, 281] on div "Community Learning Opportunity Performance Mindset My Dashboard" at bounding box center [728, 459] width 1456 height 770
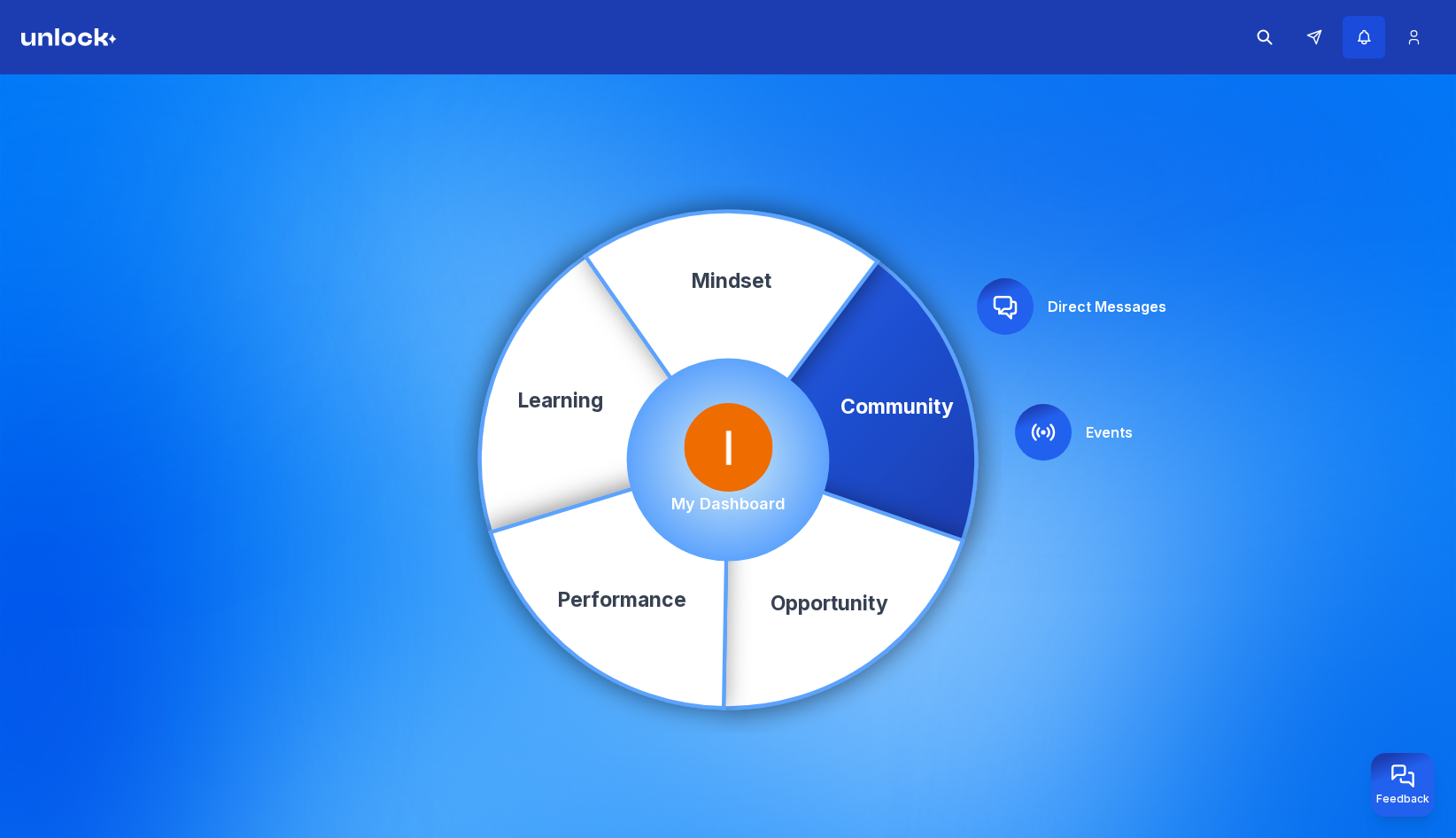
click at [1371, 26] on button "button" at bounding box center [1364, 37] width 43 height 43
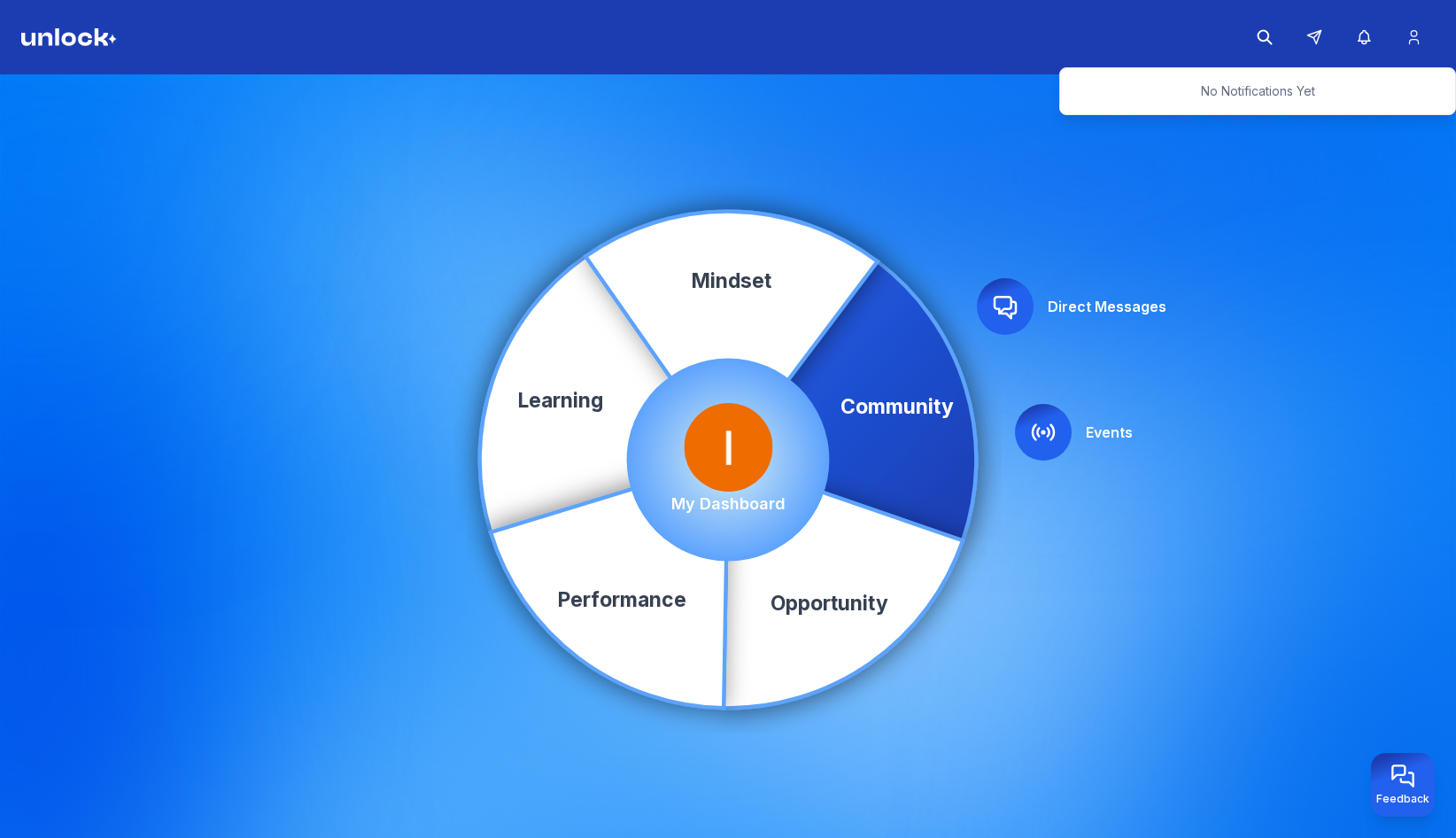
click at [976, 211] on icon "Community Learning Opportunity Performance Mindset" at bounding box center [728, 459] width 507 height 507
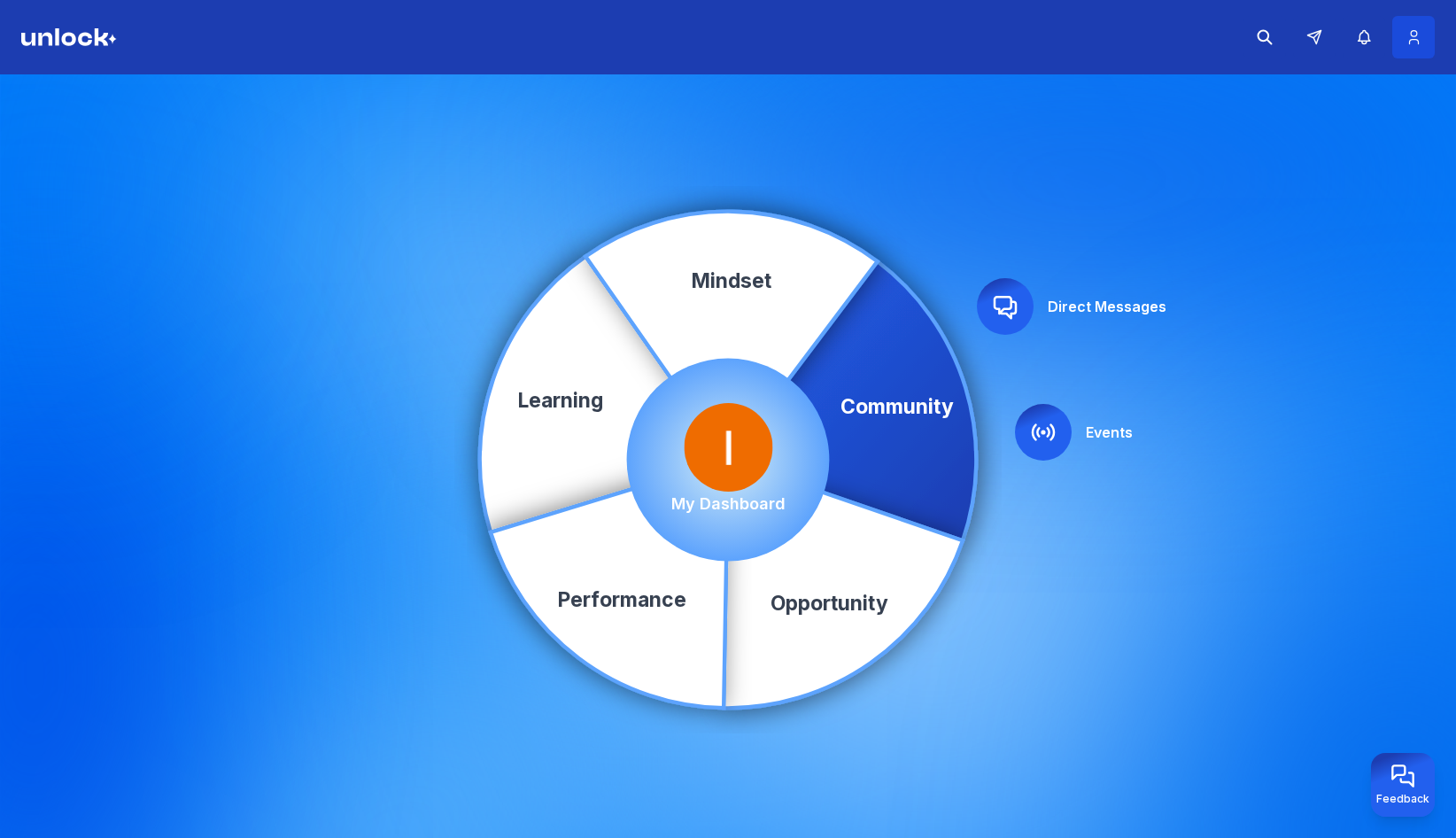
drag, startPoint x: 1411, startPoint y: 36, endPoint x: 1412, endPoint y: 48, distance: 12.0
click at [1412, 38] on icon at bounding box center [1413, 37] width 19 height 18
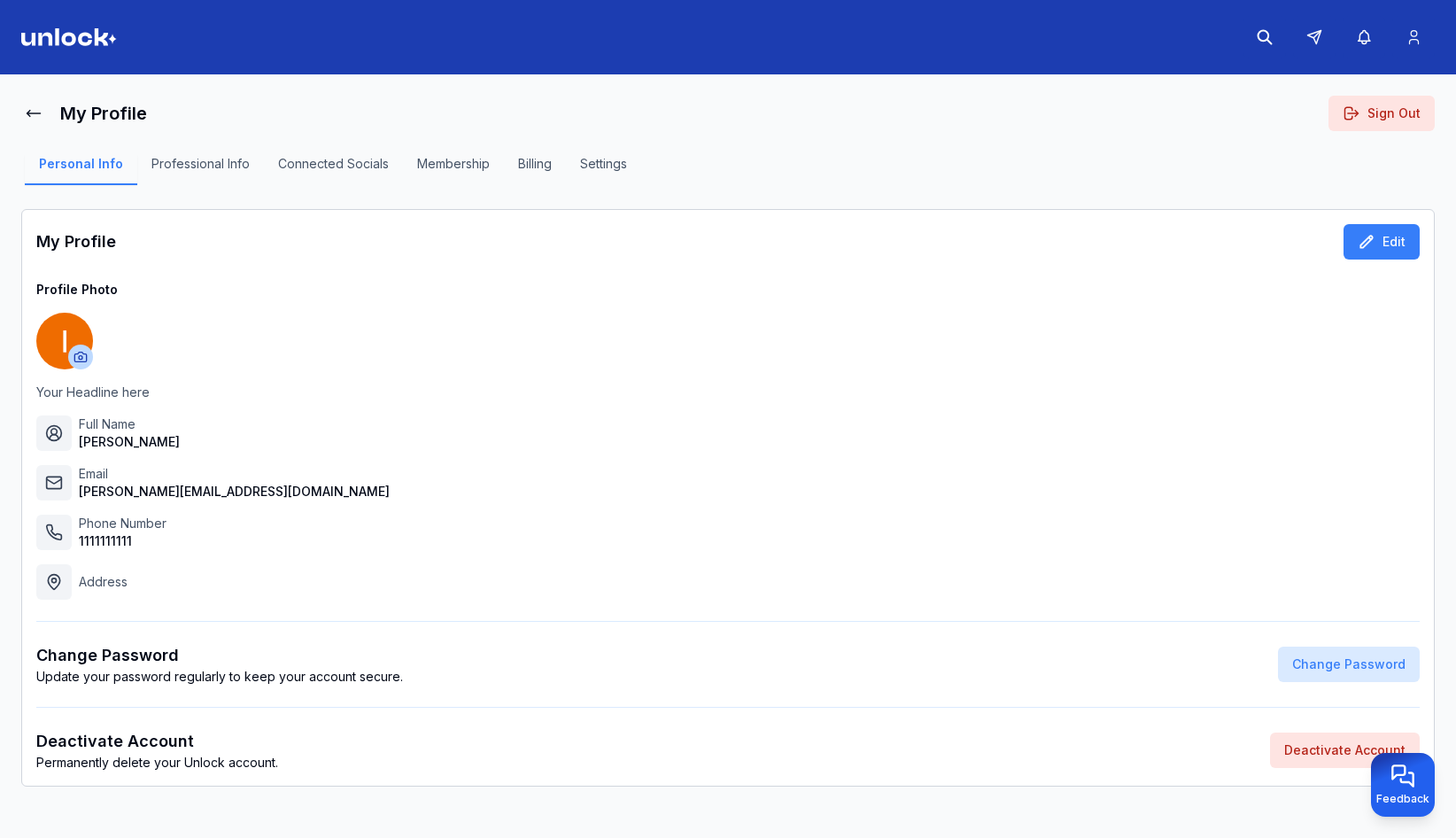
click at [52, 13] on header at bounding box center [728, 37] width 1456 height 75
click at [74, 34] on img at bounding box center [69, 37] width 96 height 18
click at [75, 34] on img at bounding box center [69, 37] width 96 height 18
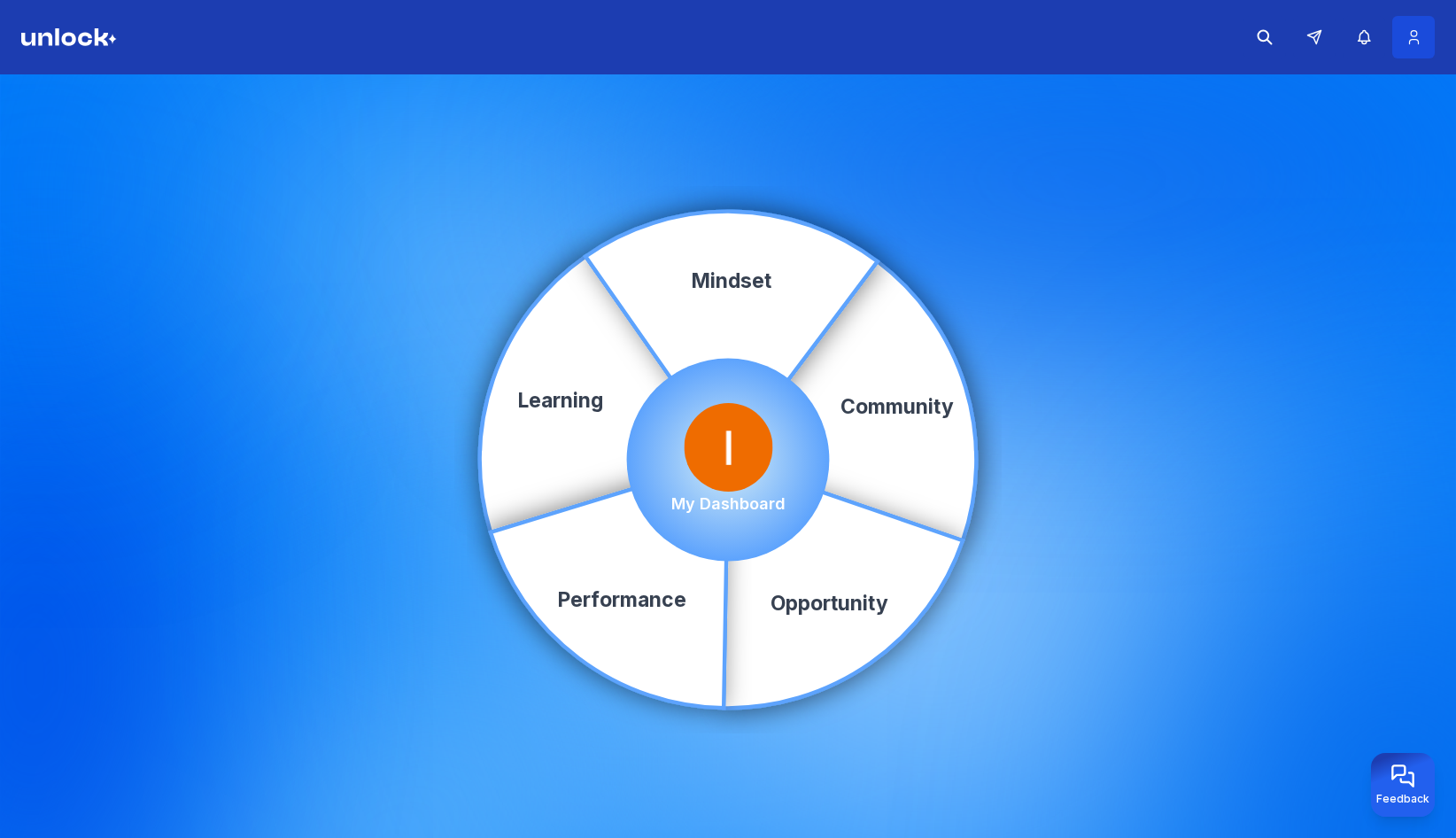
click at [1406, 36] on icon at bounding box center [1413, 37] width 19 height 18
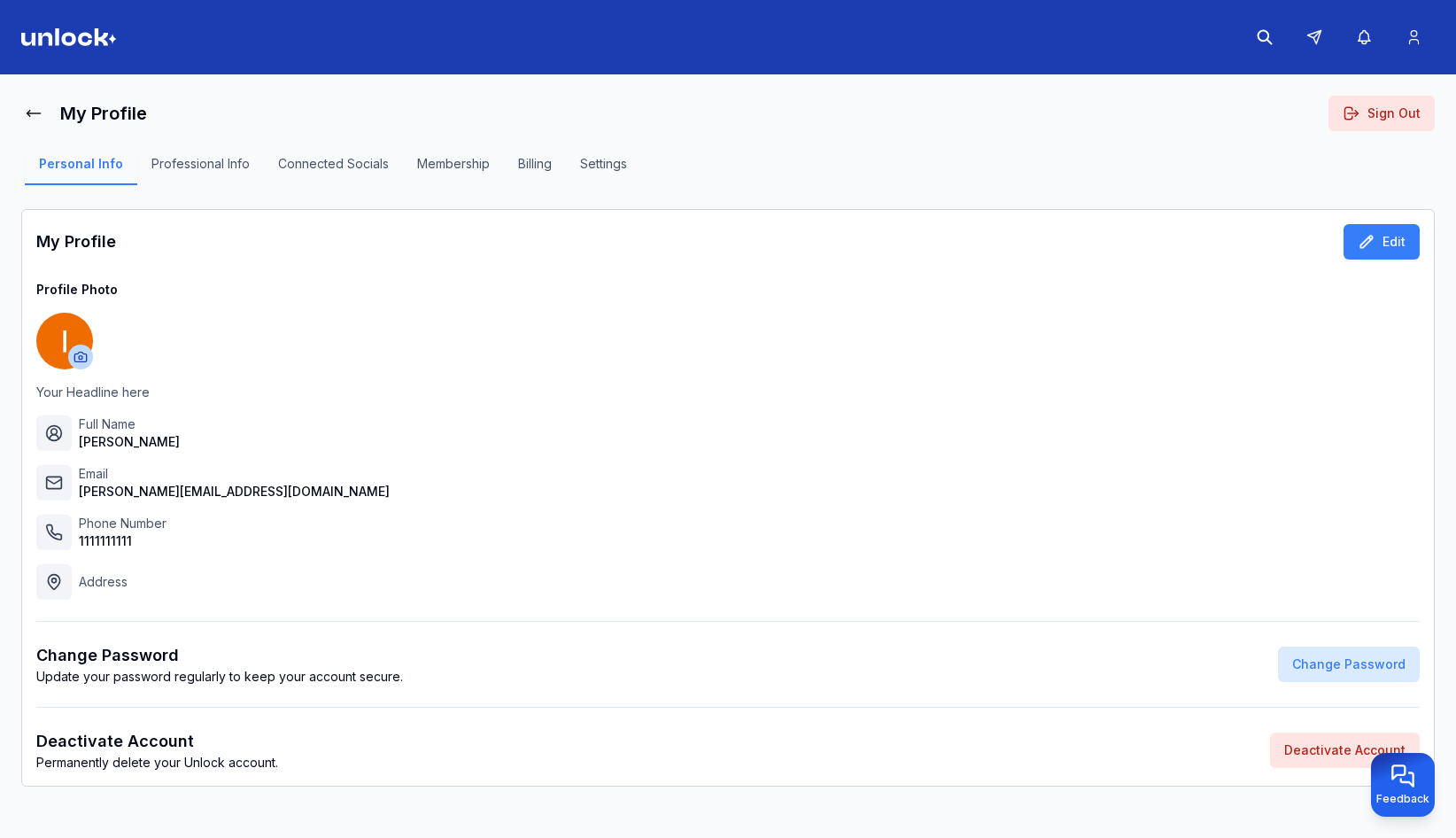
click at [69, 34] on img at bounding box center [69, 37] width 96 height 18
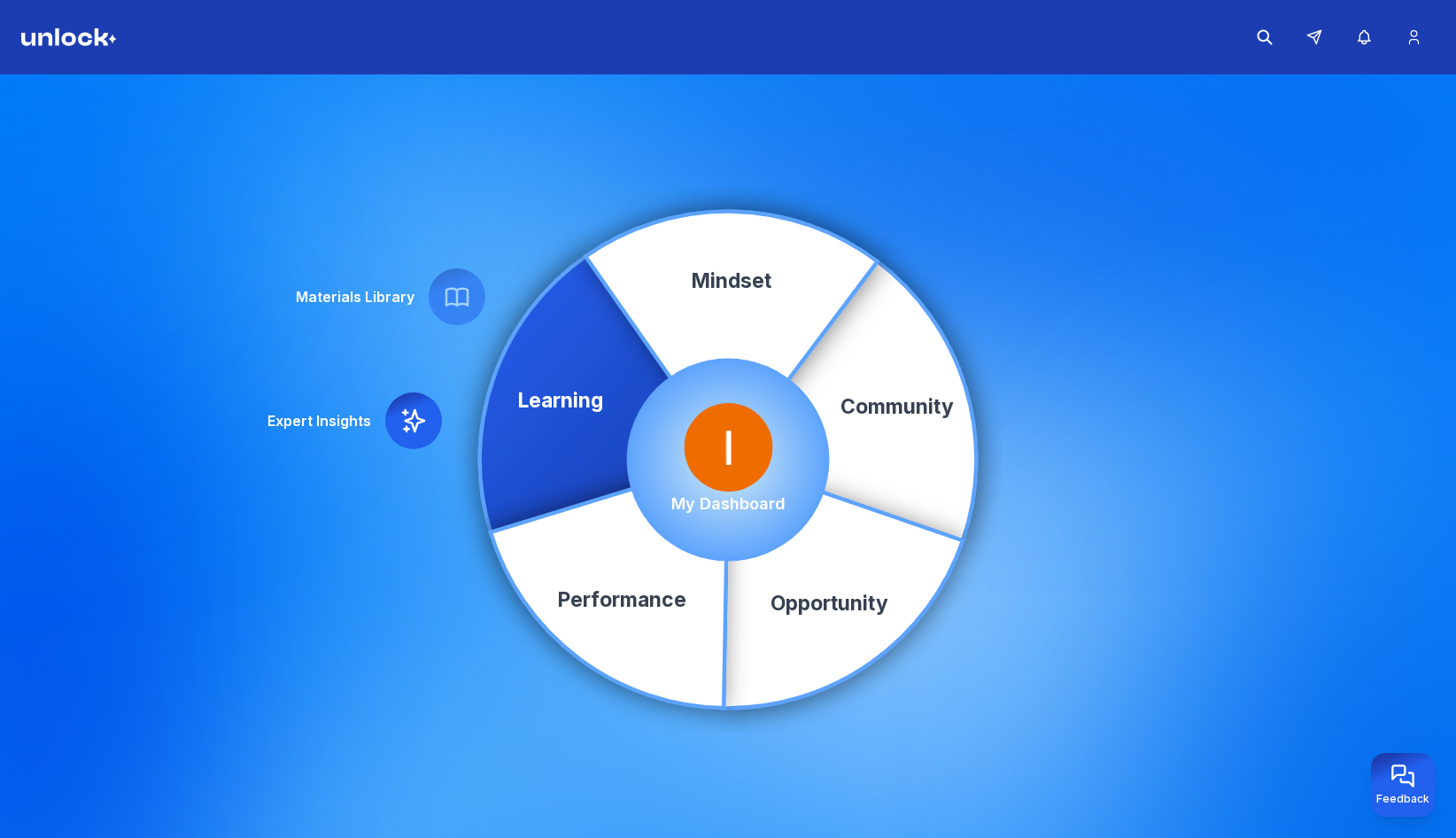
click at [738, 493] on p "My Dashboard" at bounding box center [728, 504] width 115 height 25
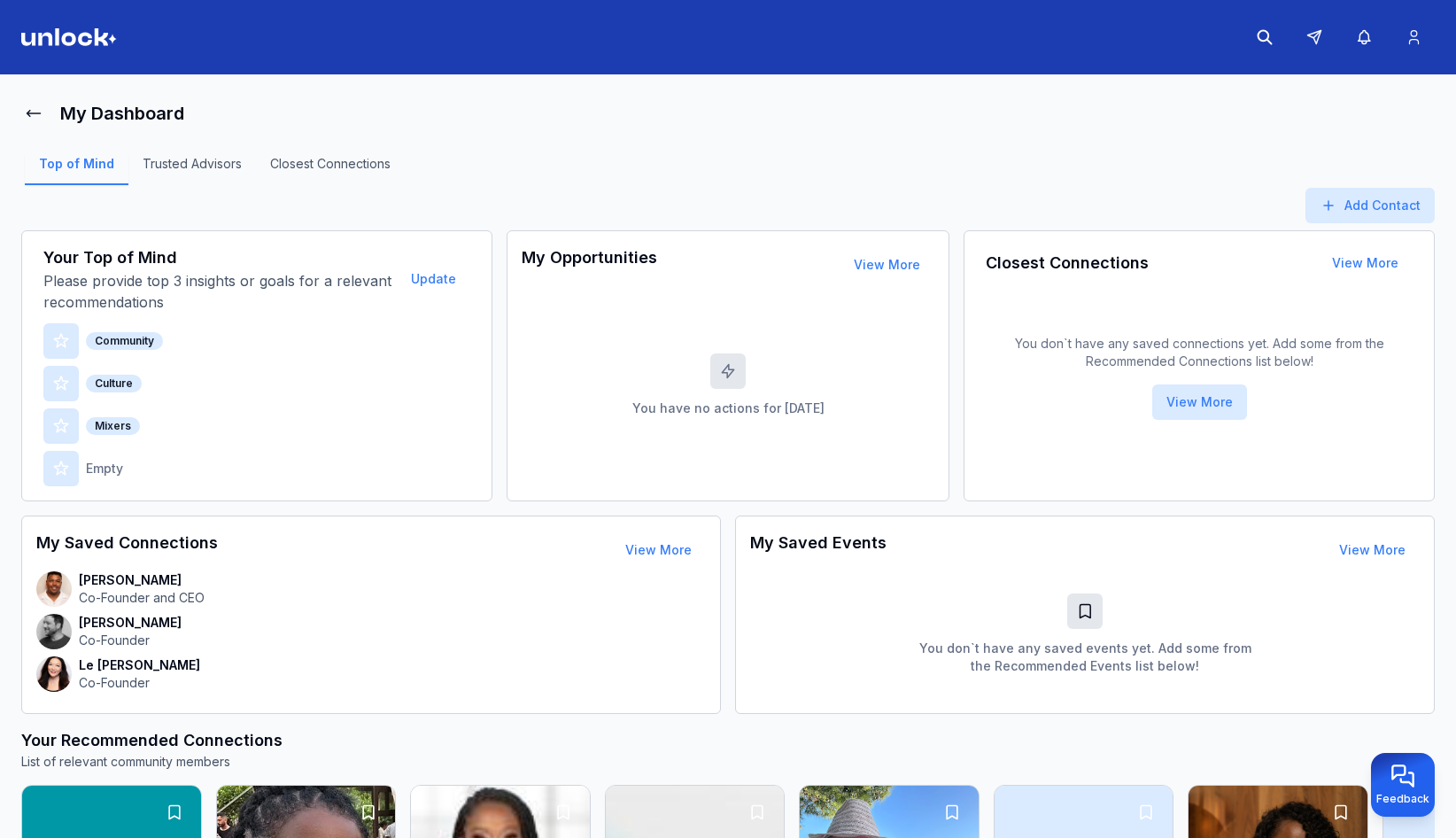
drag, startPoint x: 73, startPoint y: 5, endPoint x: 76, endPoint y: 31, distance: 26.2
click at [76, 14] on header at bounding box center [728, 37] width 1456 height 75
click at [77, 33] on img at bounding box center [69, 37] width 96 height 18
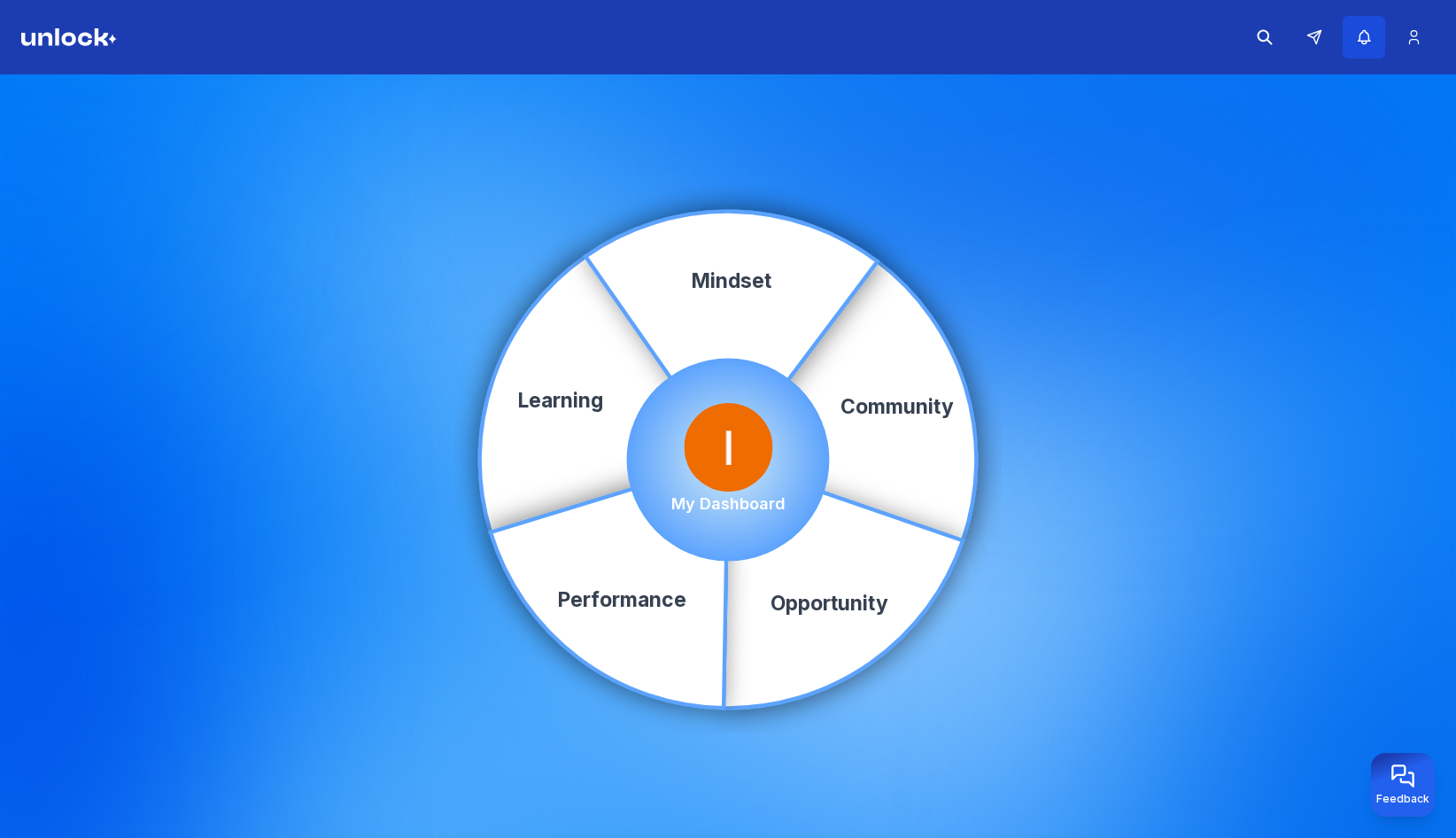
click at [1365, 38] on icon "button" at bounding box center [1364, 37] width 19 height 18
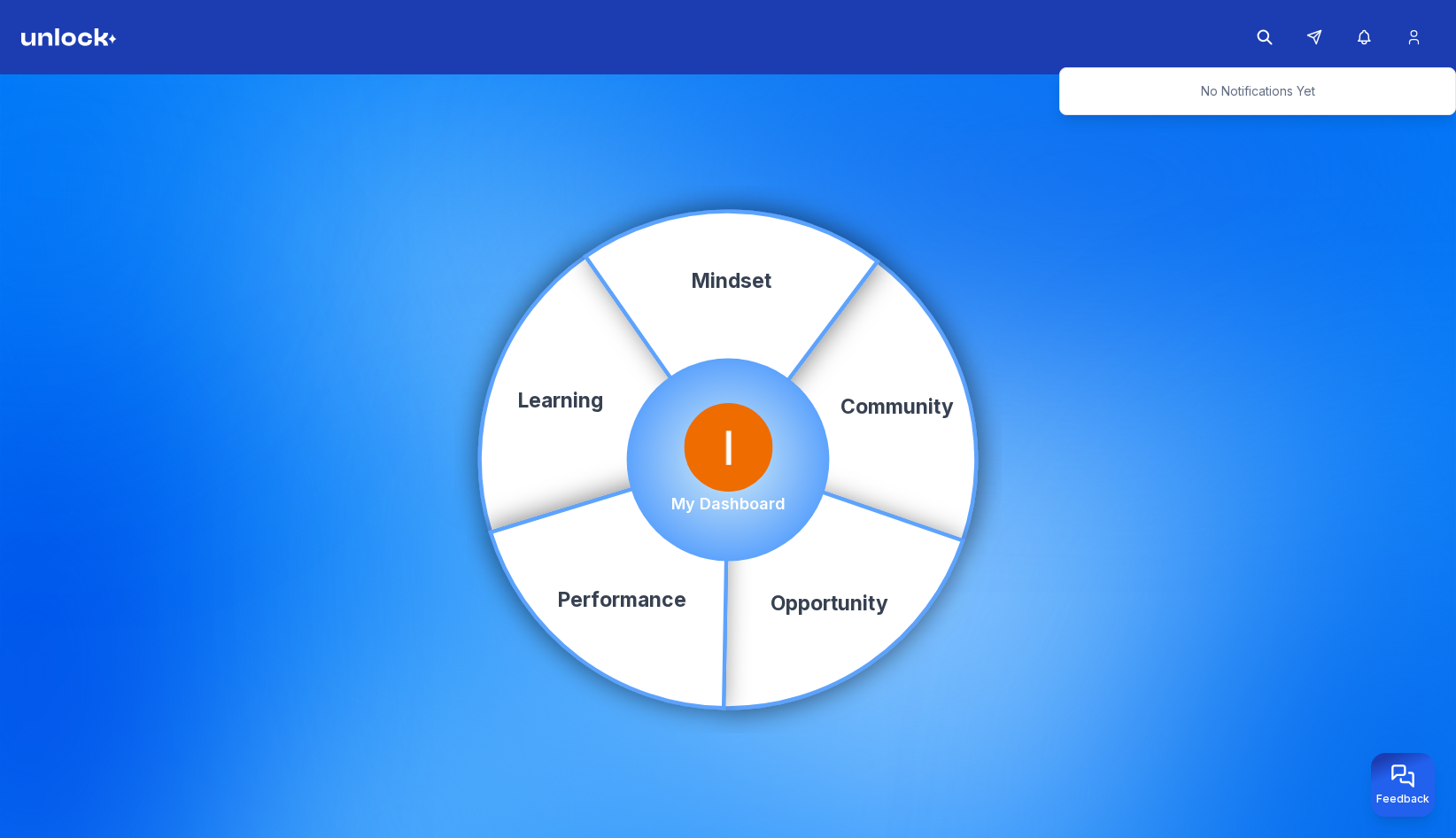
click at [907, 140] on div "Community Learning Opportunity Performance Mindset My Dashboard" at bounding box center [728, 459] width 1456 height 770
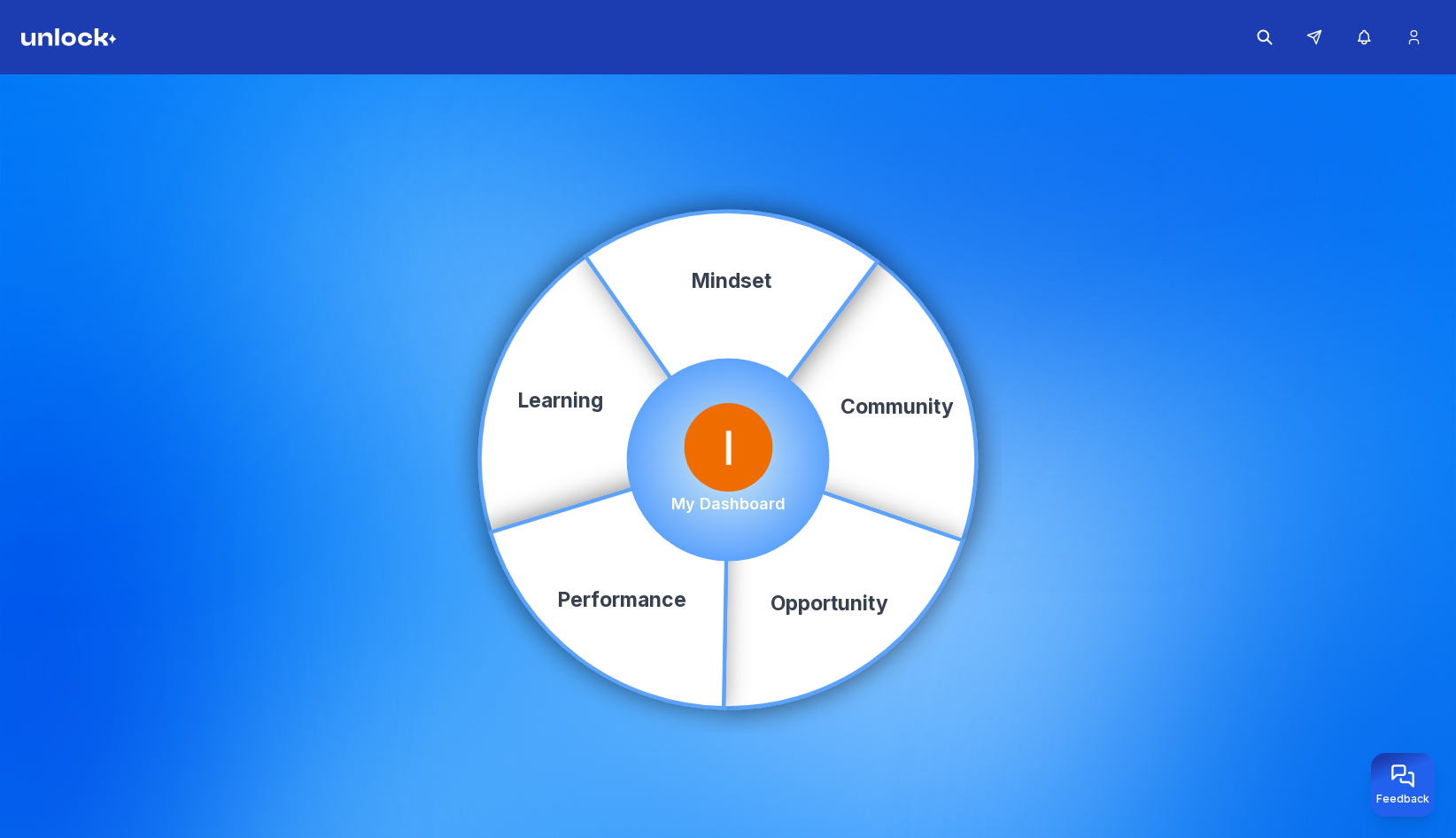
click at [97, 41] on img at bounding box center [69, 37] width 96 height 18
click at [1371, 33] on icon "button" at bounding box center [1364, 37] width 19 height 18
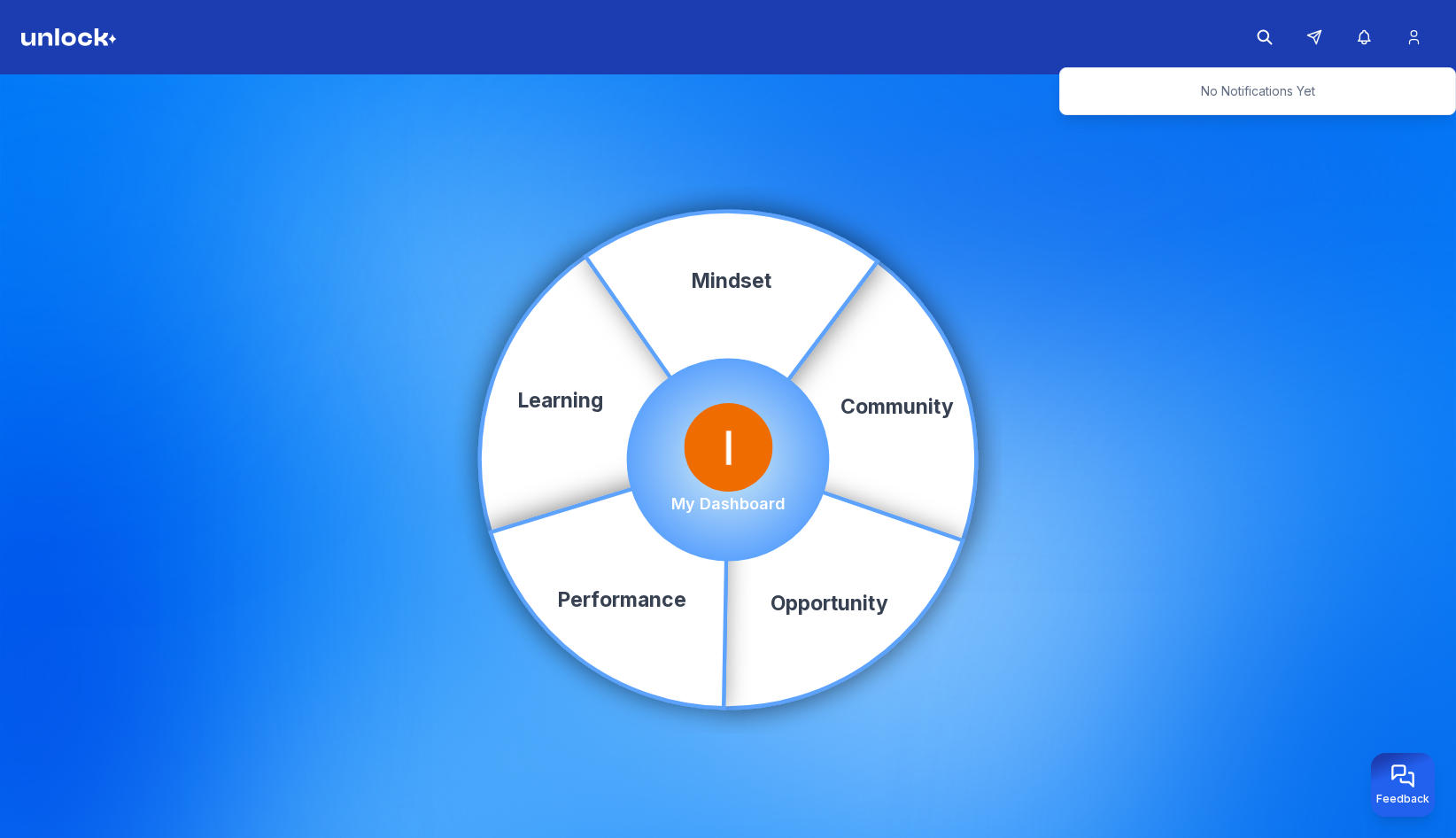
drag, startPoint x: 643, startPoint y: 106, endPoint x: 72, endPoint y: 42, distance: 574.6
click at [638, 107] on div "Community Learning Opportunity Performance Mindset My Dashboard" at bounding box center [728, 459] width 1456 height 770
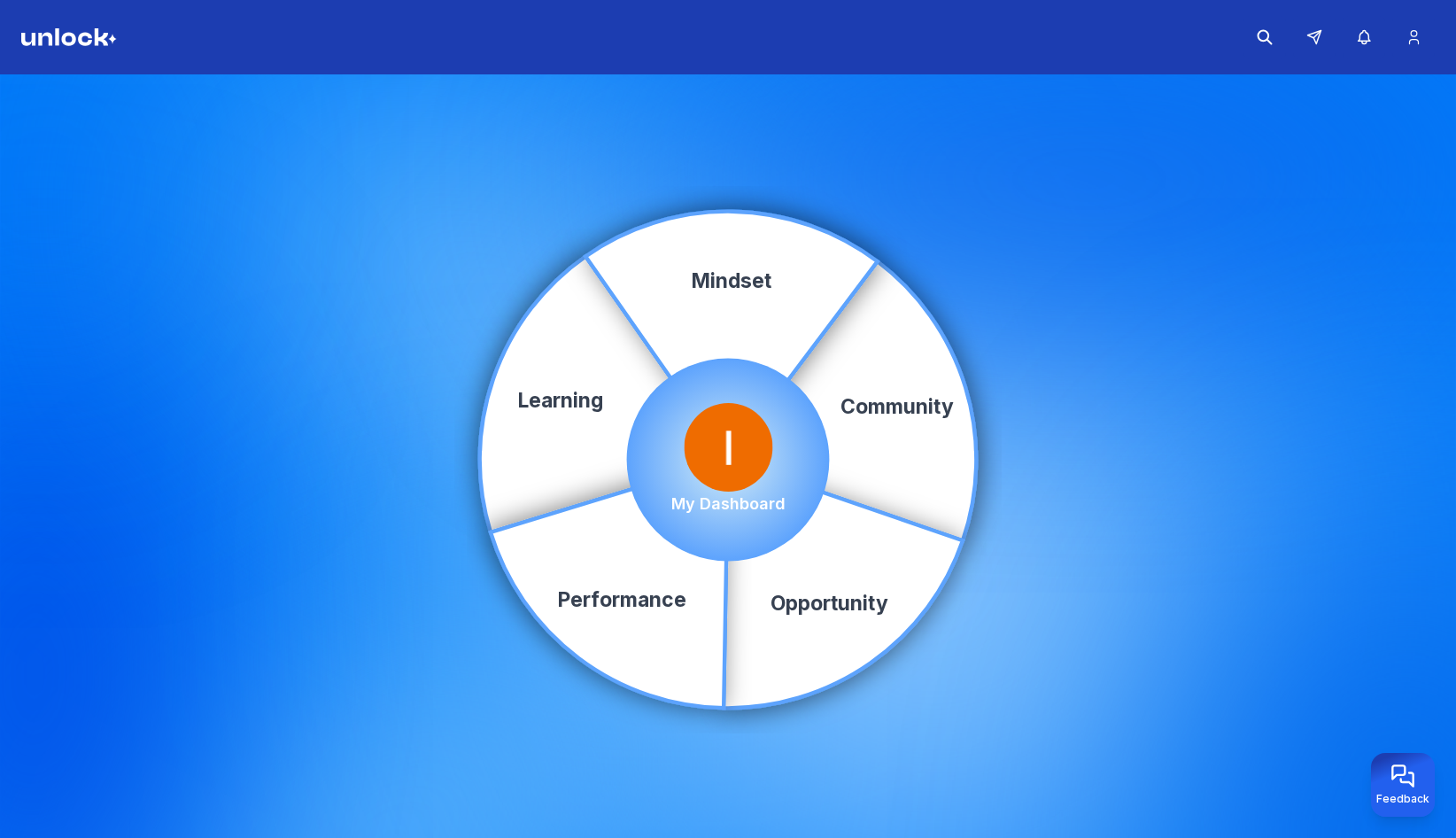
click at [30, 30] on img at bounding box center [69, 37] width 96 height 18
click at [32, 33] on img at bounding box center [69, 37] width 96 height 18
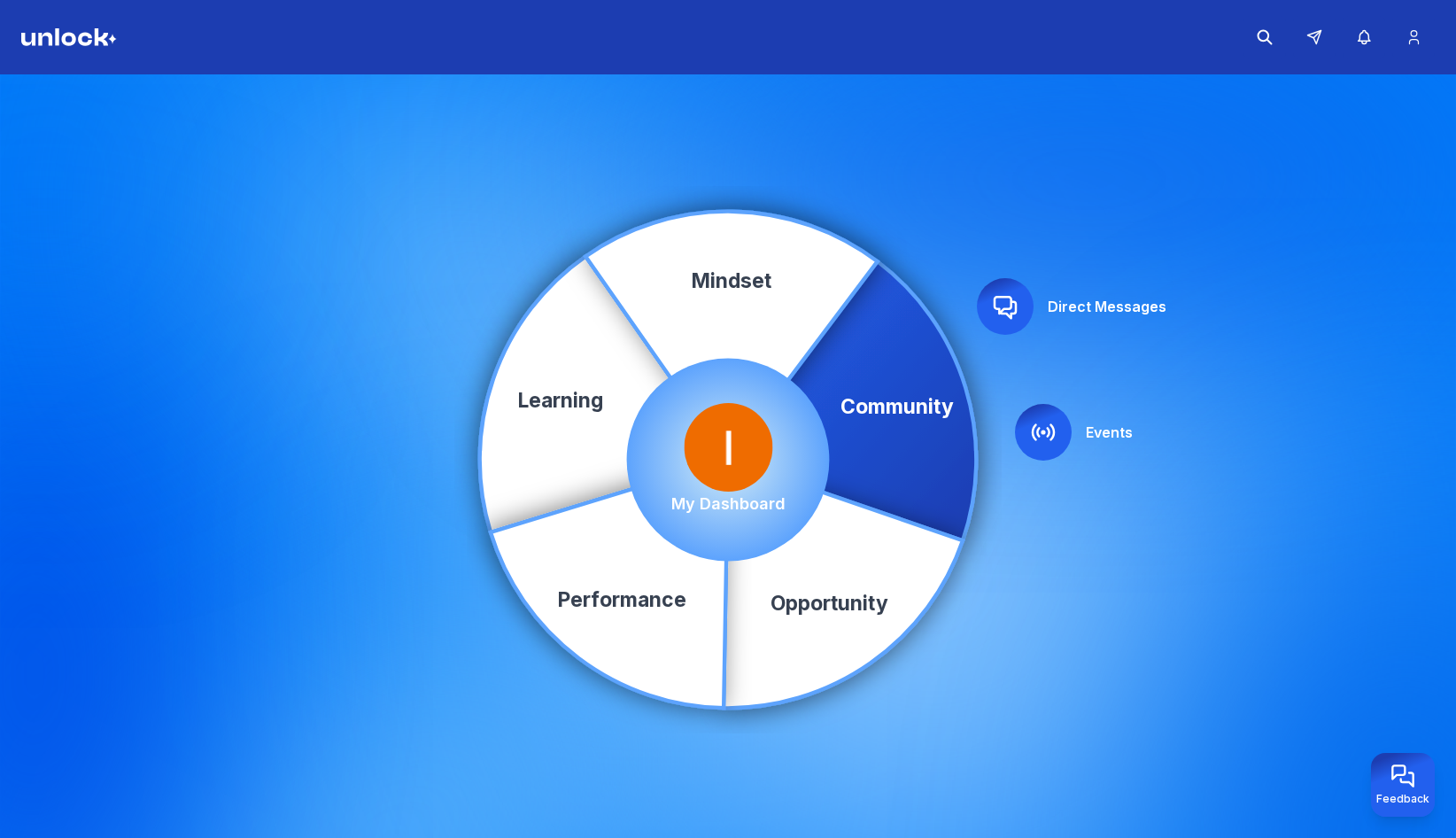
click at [788, 474] on circle at bounding box center [728, 460] width 203 height 203
drag, startPoint x: 780, startPoint y: 480, endPoint x: 771, endPoint y: 492, distance: 15.0
click at [779, 483] on div "My Dashboard" at bounding box center [728, 459] width 115 height 114
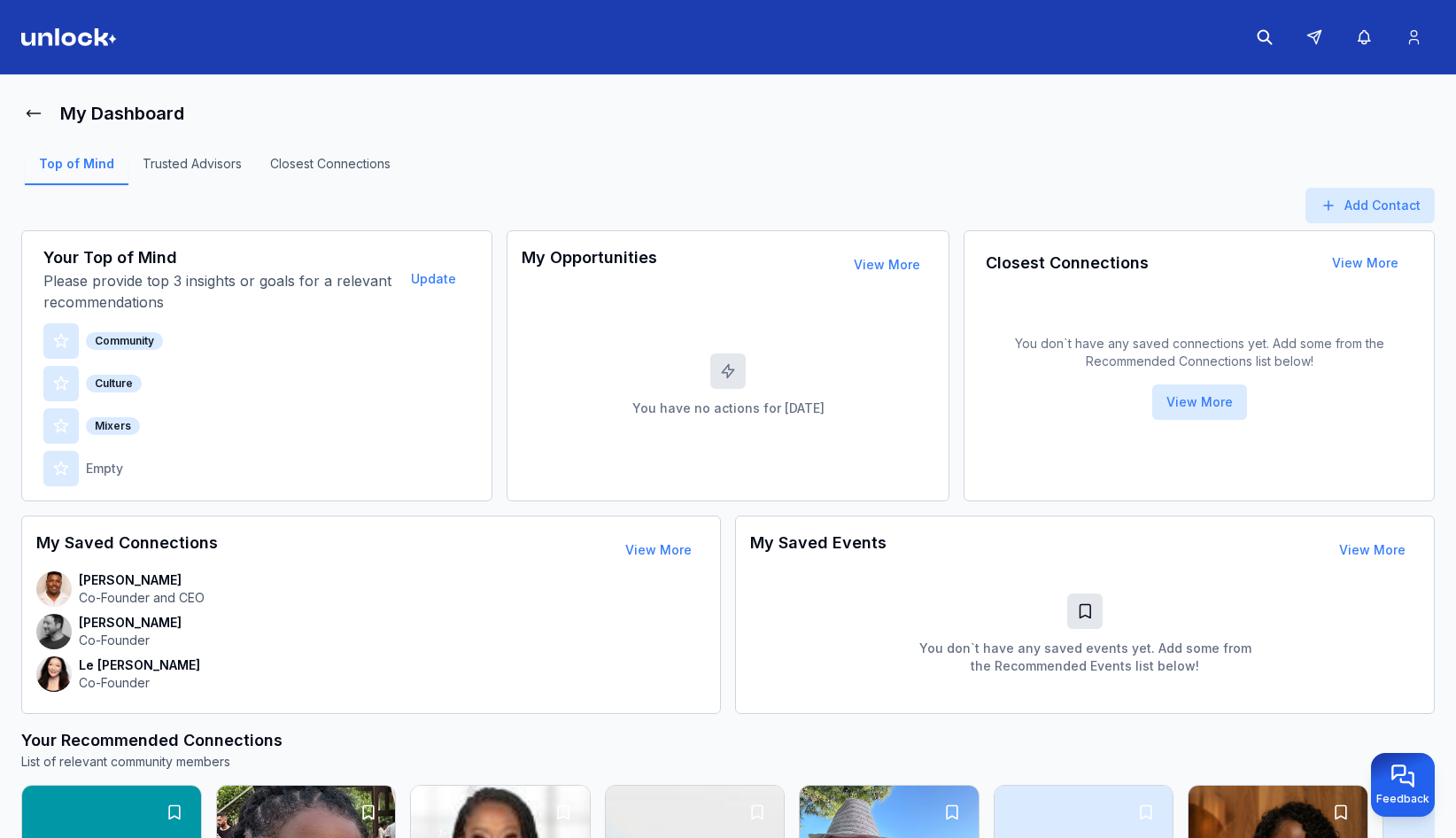
click at [81, 36] on img at bounding box center [69, 37] width 96 height 18
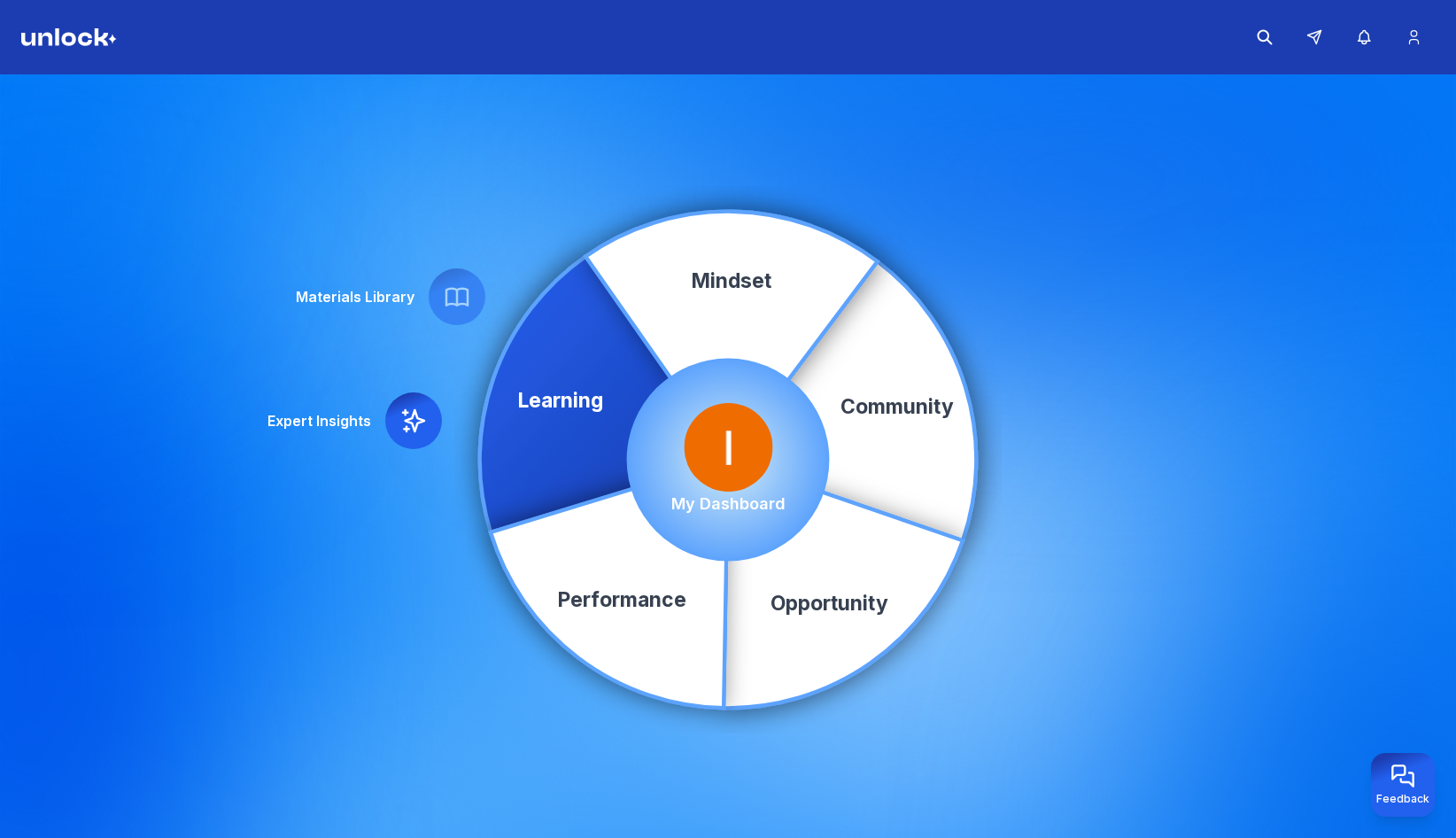
click at [77, 28] on header at bounding box center [728, 37] width 1456 height 75
click at [86, 34] on img at bounding box center [69, 37] width 96 height 18
click at [766, 490] on div "My Dashboard" at bounding box center [728, 459] width 115 height 114
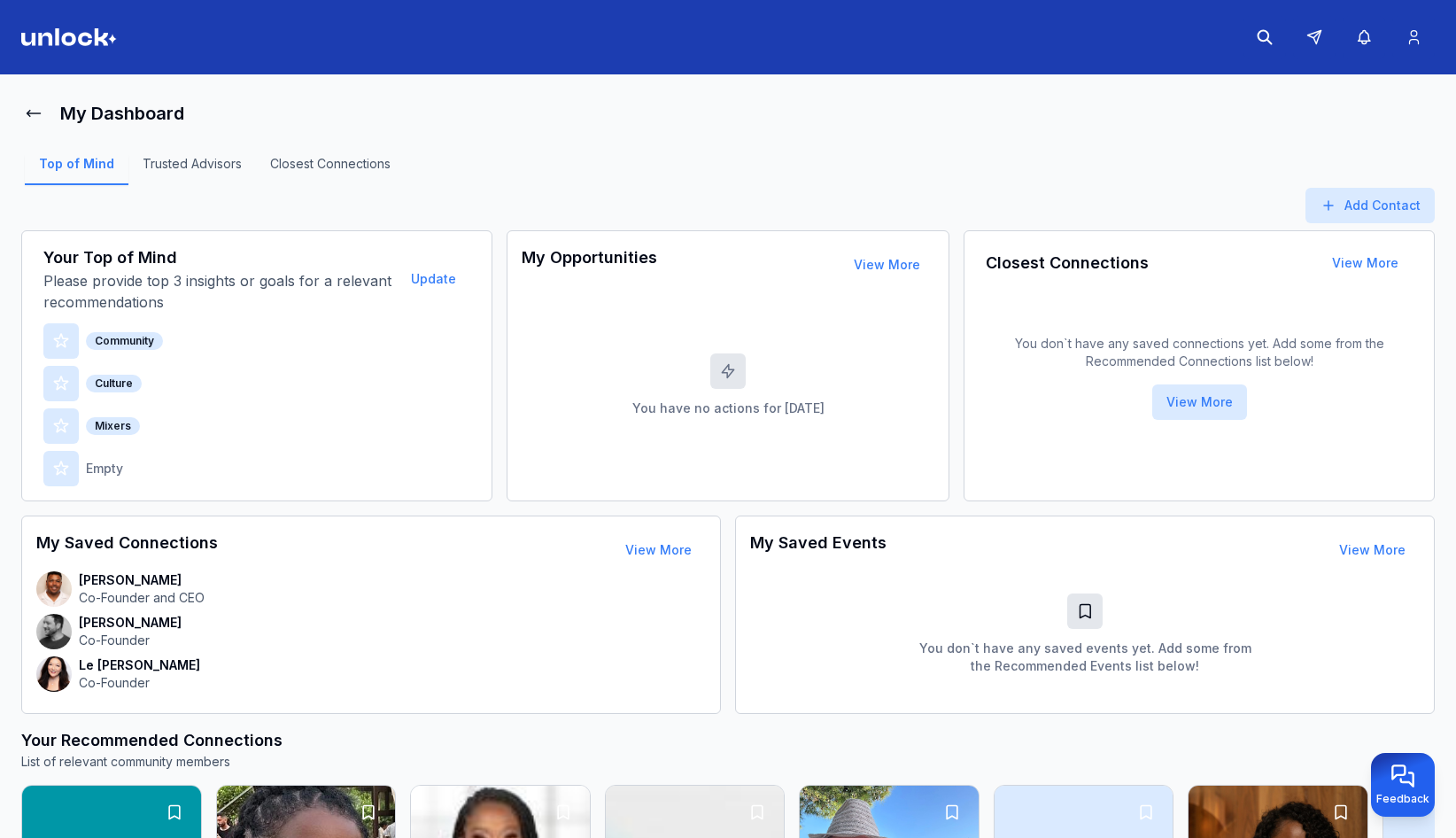
click at [79, 41] on img at bounding box center [69, 37] width 96 height 18
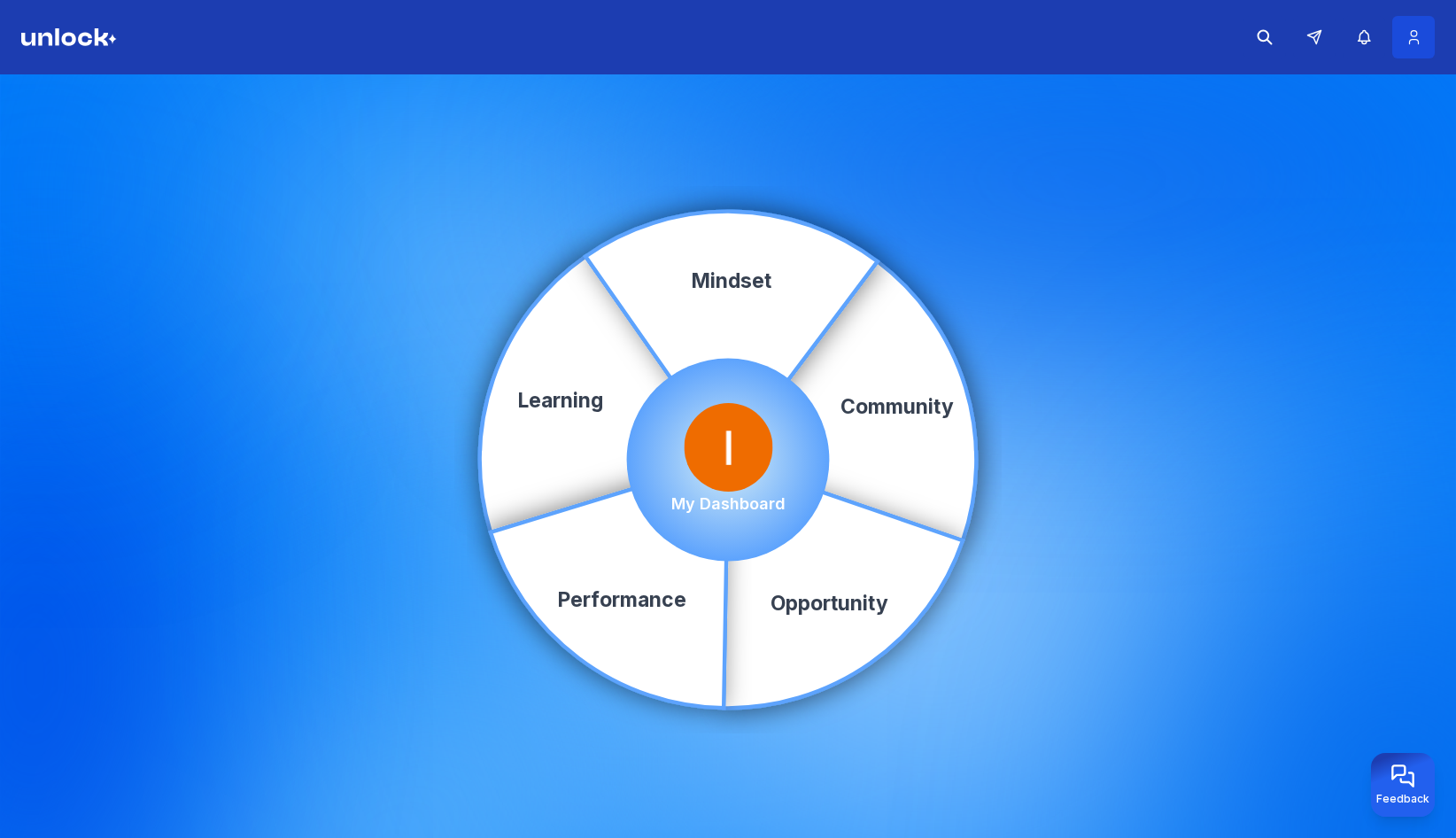
click at [1433, 20] on button at bounding box center [1413, 37] width 43 height 43
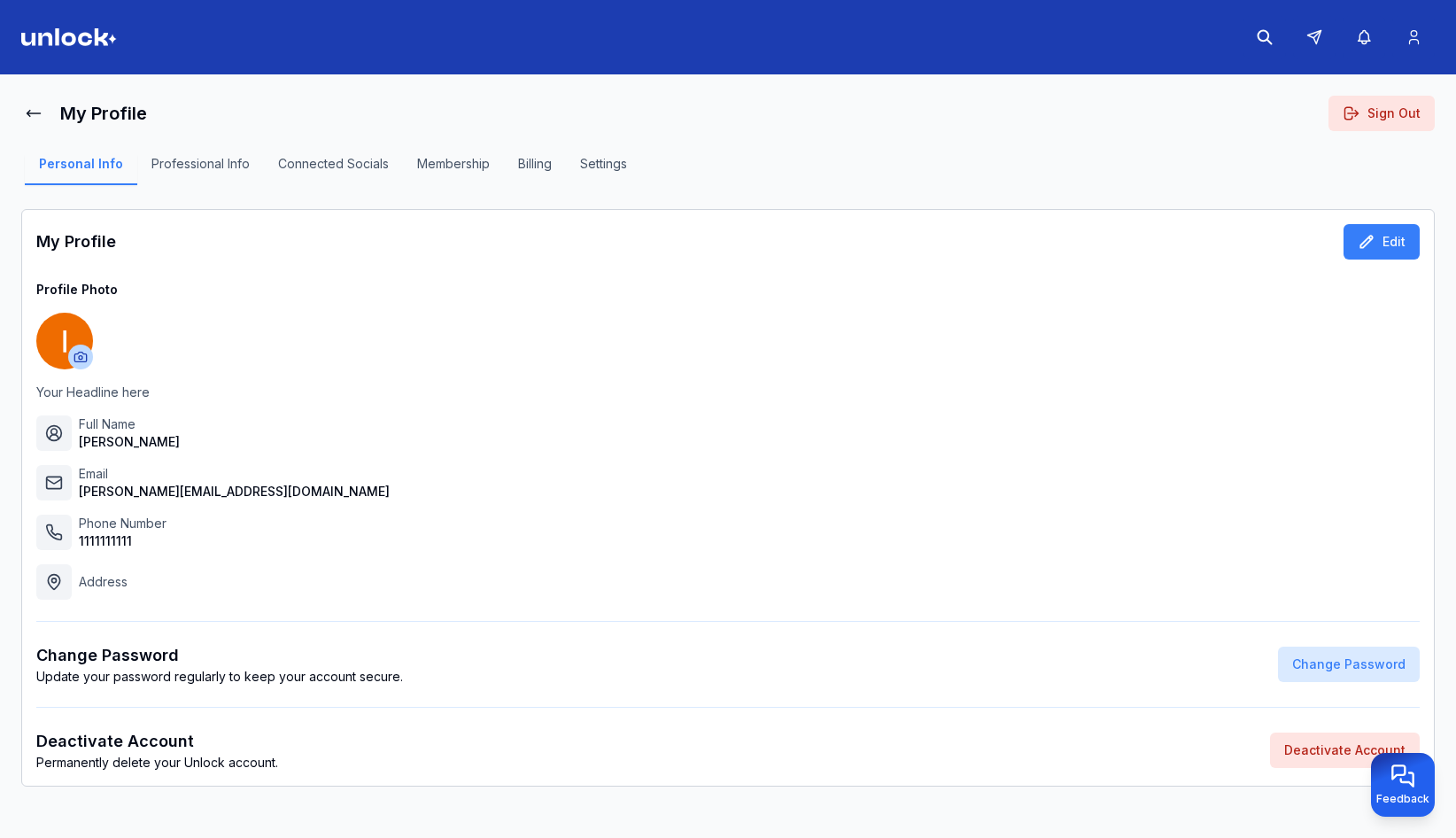
click at [275, 224] on div "My Profile Edit" at bounding box center [728, 242] width 1383 height 36
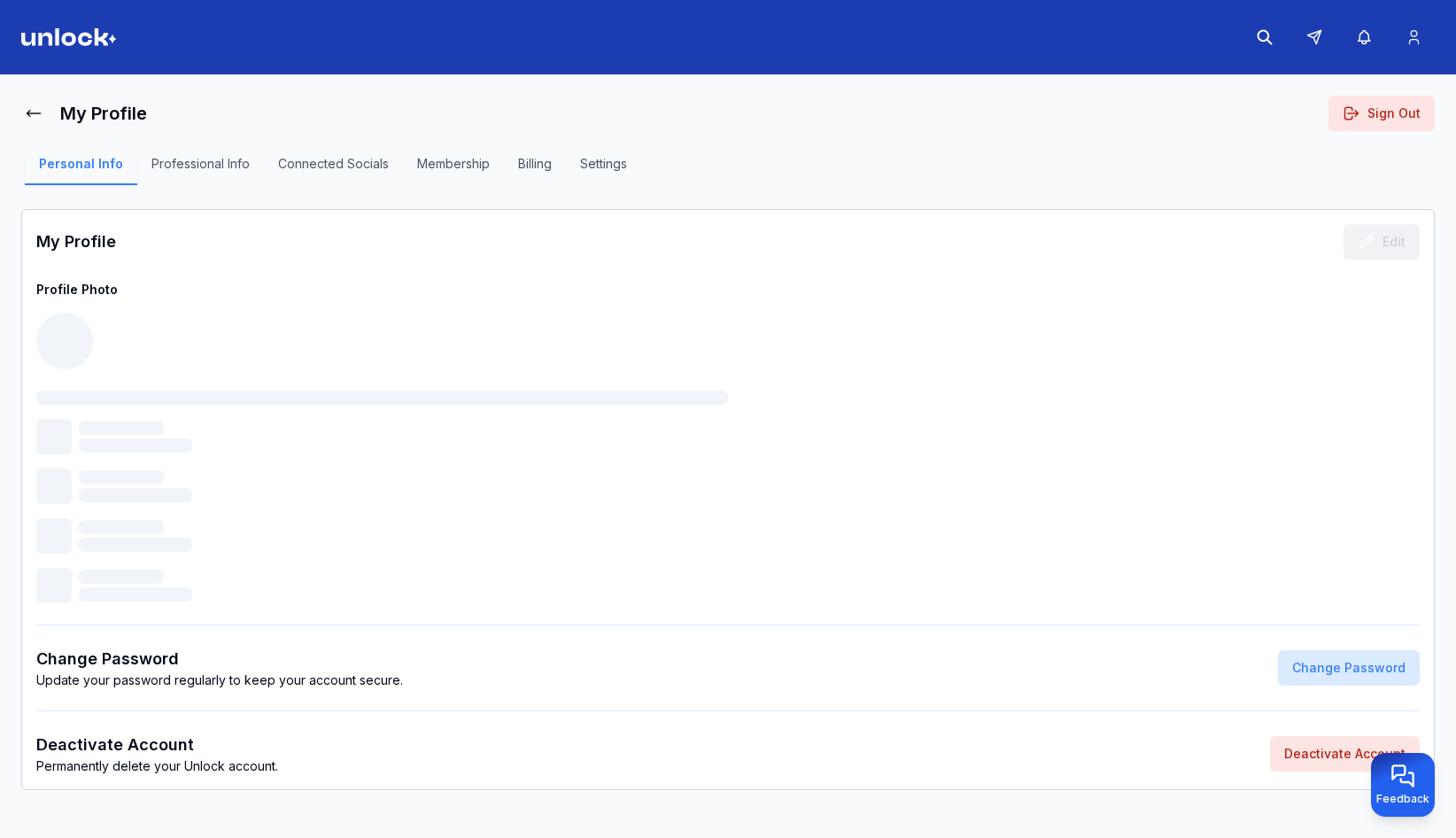
click at [121, 34] on header at bounding box center [728, 37] width 1456 height 75
click at [104, 36] on img at bounding box center [69, 37] width 96 height 18
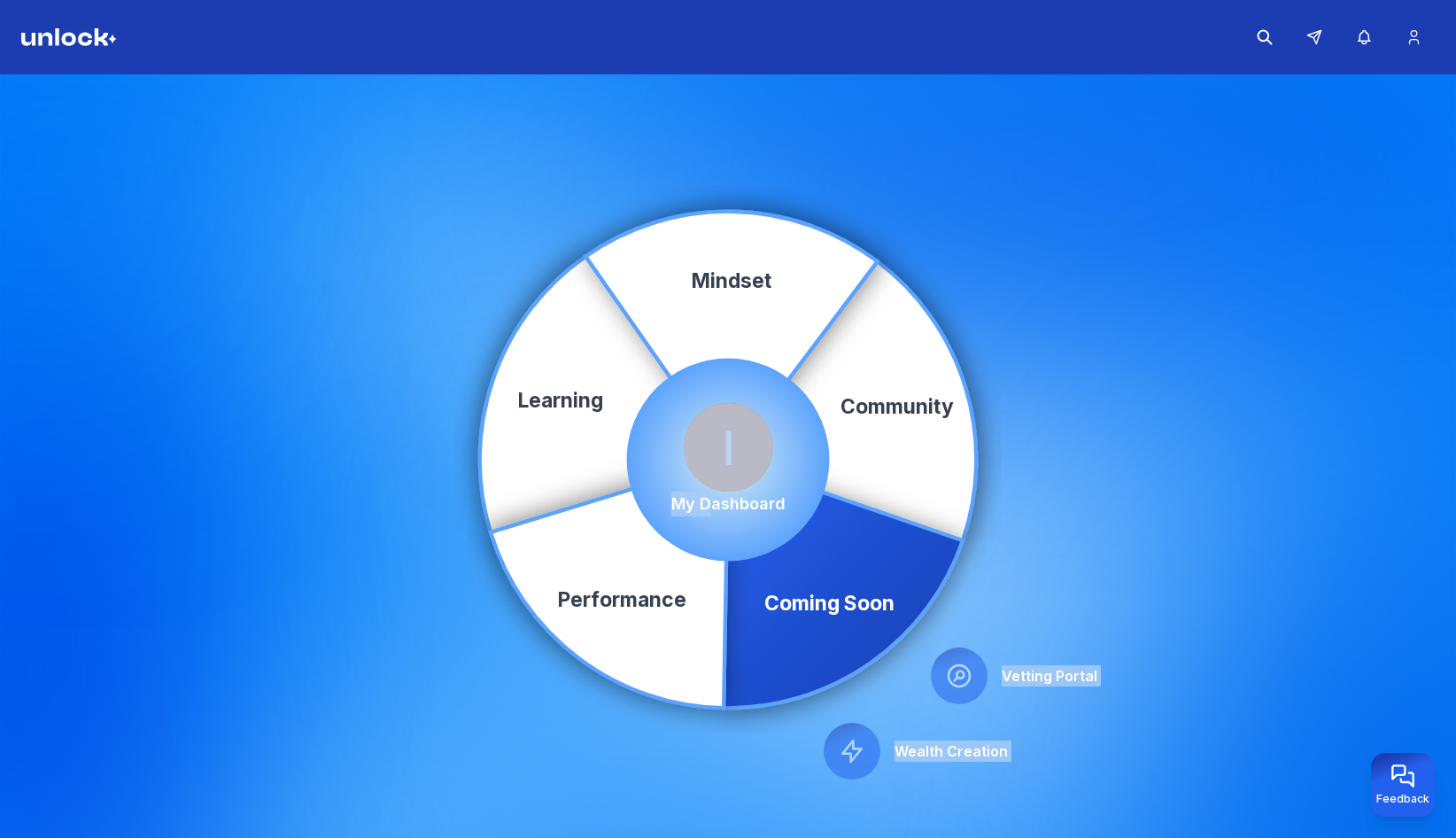
click at [711, 516] on div "Community Learning Coming Soon Performance Mindset Vetting Portal Wealth Creati…" at bounding box center [728, 459] width 507 height 507
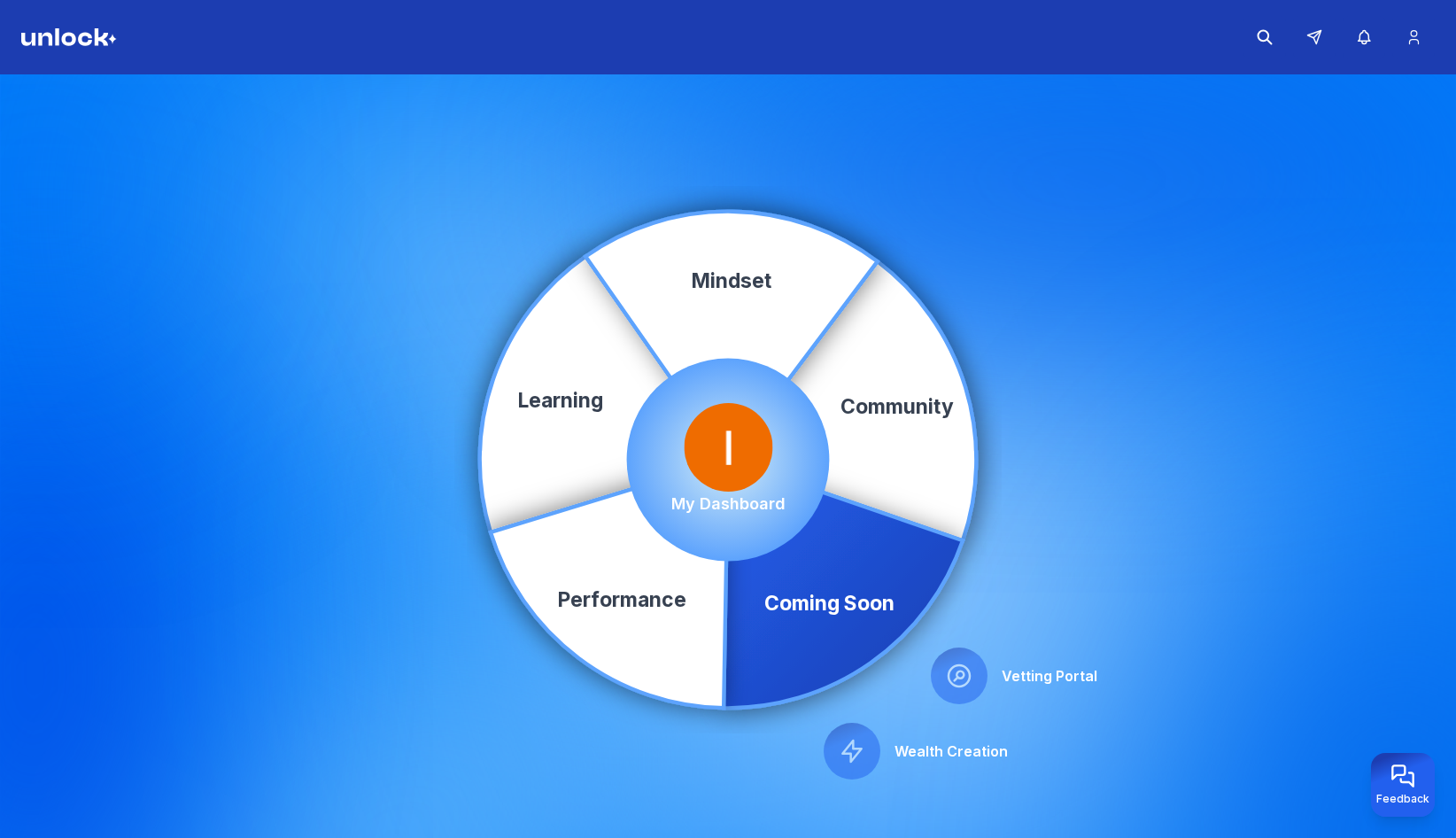
click at [727, 495] on p "My Dashboard" at bounding box center [728, 504] width 115 height 25
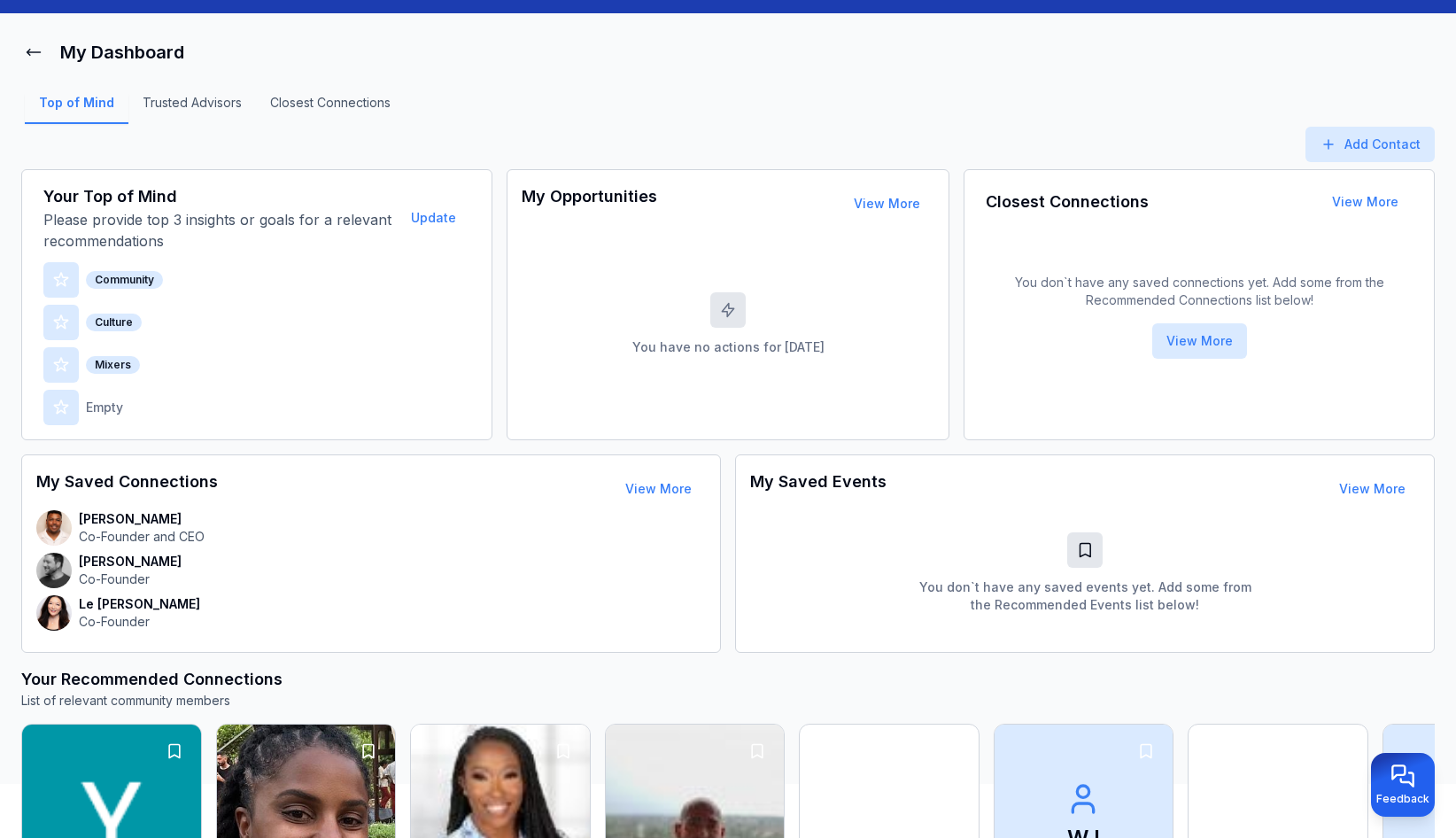
scroll to position [20, 0]
